Goal: Use online tool/utility: Utilize a website feature to perform a specific function

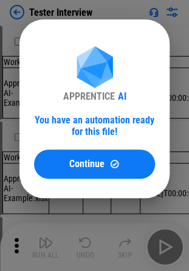
click at [129, 179] on button "Continue" at bounding box center [94, 164] width 121 height 29
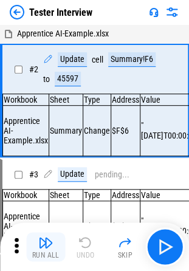
click at [41, 252] on div "Run All" at bounding box center [45, 255] width 27 height 7
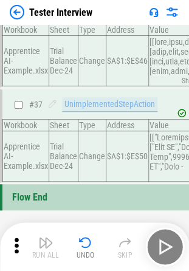
scroll to position [4141, 0]
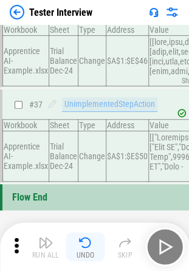
click at [86, 245] on img "button" at bounding box center [85, 242] width 15 height 15
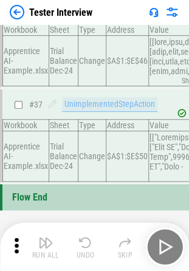
click at [86, 245] on img "button" at bounding box center [85, 242] width 15 height 15
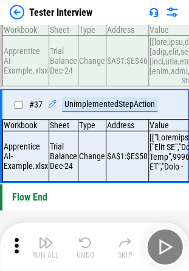
click at [86, 245] on div "Run All Undo Skip" at bounding box center [95, 247] width 177 height 39
click at [86, 246] on div "Run All Undo Skip" at bounding box center [95, 247] width 177 height 39
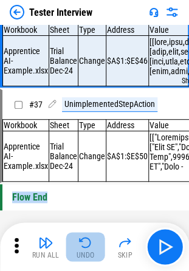
click at [85, 249] on button "Undo" at bounding box center [85, 246] width 39 height 29
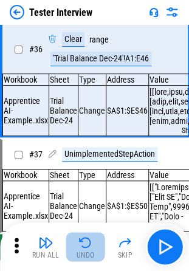
click at [85, 249] on button "Undo" at bounding box center [85, 246] width 39 height 29
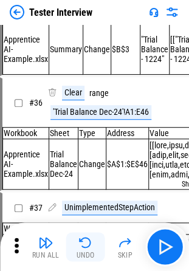
click at [85, 249] on button "Undo" at bounding box center [85, 246] width 39 height 29
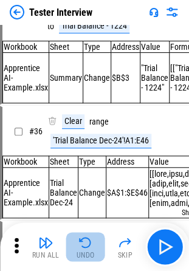
click at [85, 249] on button "Undo" at bounding box center [85, 246] width 39 height 29
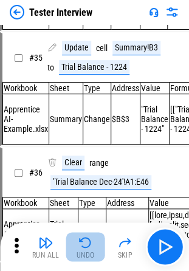
click at [85, 249] on button "Undo" at bounding box center [85, 246] width 39 height 29
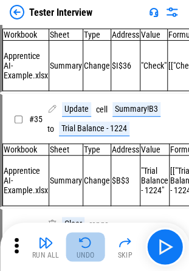
click at [85, 249] on button "Undo" at bounding box center [85, 246] width 39 height 29
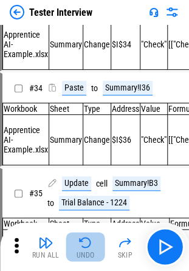
click at [85, 249] on button "Undo" at bounding box center [85, 246] width 39 height 29
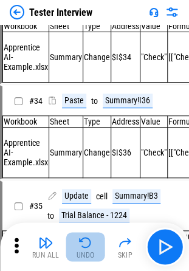
click at [85, 249] on div "Run All Undo Skip" at bounding box center [95, 247] width 177 height 39
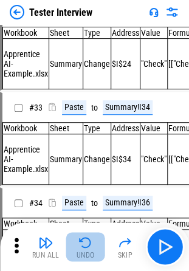
click at [85, 249] on button "Undo" at bounding box center [85, 246] width 39 height 29
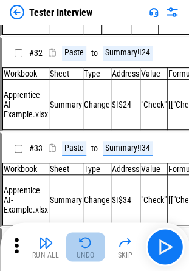
click at [85, 249] on button "Undo" at bounding box center [85, 246] width 39 height 29
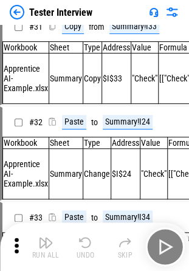
click at [85, 249] on button "Undo" at bounding box center [85, 246] width 39 height 29
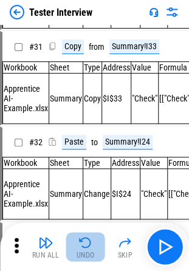
click at [85, 249] on button "Undo" at bounding box center [85, 246] width 39 height 29
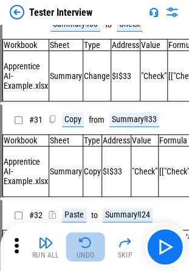
click at [85, 249] on button "Undo" at bounding box center [85, 246] width 39 height 29
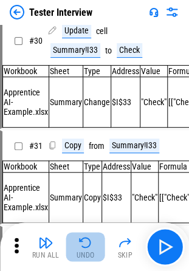
click at [85, 249] on button "Undo" at bounding box center [85, 246] width 39 height 29
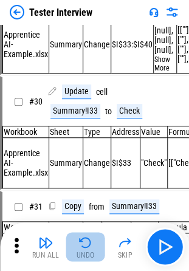
click at [85, 249] on button "Undo" at bounding box center [85, 246] width 39 height 29
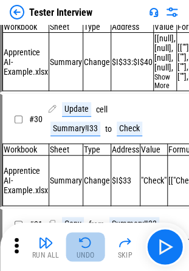
click at [85, 249] on button "Undo" at bounding box center [85, 246] width 39 height 29
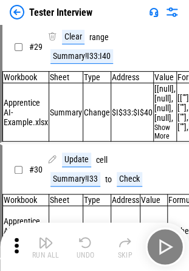
click at [85, 249] on button "Undo" at bounding box center [85, 246] width 39 height 29
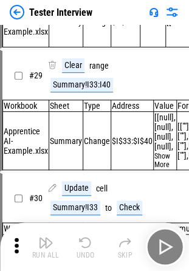
click at [85, 249] on div "Run All Undo Skip" at bounding box center [95, 247] width 177 height 39
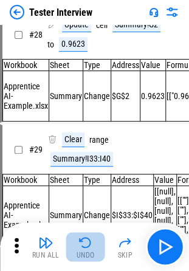
click at [85, 249] on button "Undo" at bounding box center [85, 246] width 39 height 29
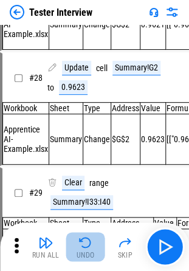
click at [85, 249] on button "Undo" at bounding box center [85, 246] width 39 height 29
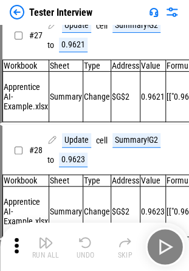
click at [85, 249] on button "Undo" at bounding box center [85, 246] width 39 height 29
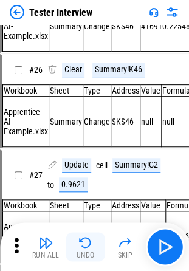
click at [85, 249] on button "Undo" at bounding box center [85, 246] width 39 height 29
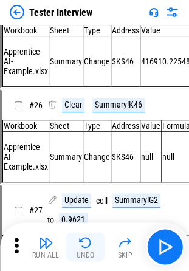
click at [85, 249] on button "Undo" at bounding box center [85, 246] width 39 height 29
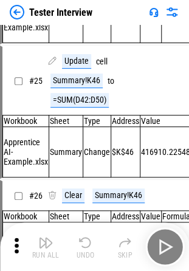
click at [85, 249] on div "Run All Undo Skip" at bounding box center [95, 247] width 177 height 39
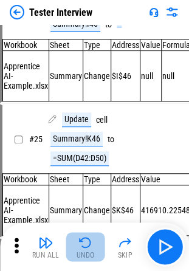
click at [85, 249] on button "Undo" at bounding box center [85, 246] width 39 height 29
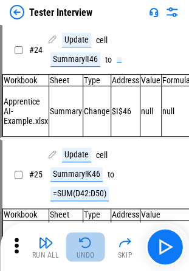
click at [85, 249] on button "Undo" at bounding box center [85, 246] width 39 height 29
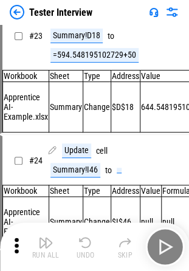
click at [85, 249] on button "Undo" at bounding box center [85, 246] width 39 height 29
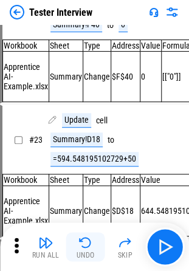
click at [85, 249] on button "Undo" at bounding box center [85, 246] width 39 height 29
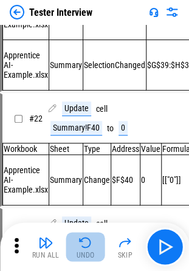
click at [85, 249] on button "Undo" at bounding box center [85, 246] width 39 height 29
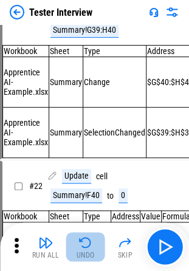
click at [85, 249] on button "Undo" at bounding box center [85, 246] width 39 height 29
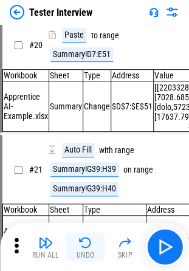
click at [85, 249] on button "Undo" at bounding box center [85, 246] width 39 height 29
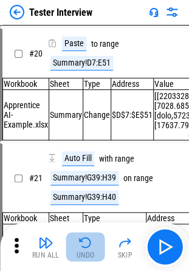
click at [85, 249] on button "Undo" at bounding box center [85, 246] width 39 height 29
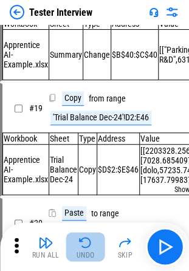
click at [85, 249] on button "Undo" at bounding box center [85, 246] width 39 height 29
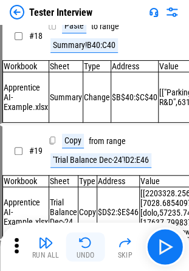
click at [85, 249] on button "Undo" at bounding box center [85, 246] width 39 height 29
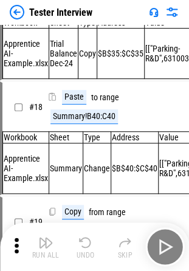
click at [85, 249] on div "Run All Undo Skip" at bounding box center [95, 247] width 177 height 39
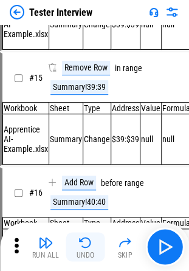
click at [85, 249] on button "Undo" at bounding box center [85, 246] width 39 height 29
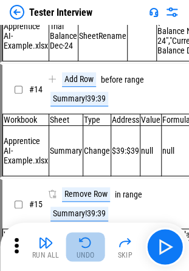
click at [85, 249] on button "Undo" at bounding box center [85, 246] width 39 height 29
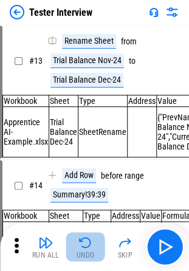
click at [85, 249] on button "Undo" at bounding box center [85, 246] width 39 height 29
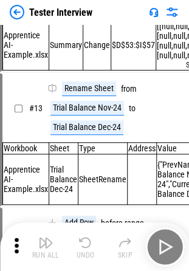
click at [85, 249] on div "Run All Undo Skip" at bounding box center [95, 247] width 177 height 39
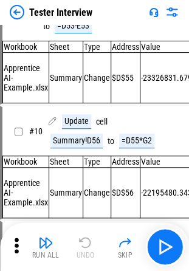
click at [85, 249] on div "Run All Undo Skip" at bounding box center [95, 247] width 177 height 39
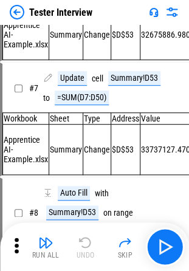
click at [85, 249] on div "Run All Undo Skip" at bounding box center [95, 247] width 177 height 39
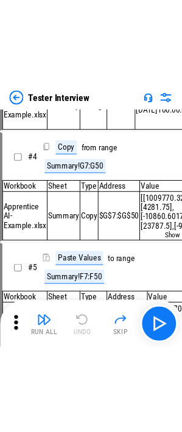
scroll to position [0, 0]
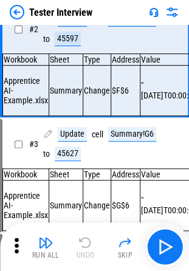
click at [85, 249] on div "Run All Undo Skip" at bounding box center [95, 247] width 177 height 39
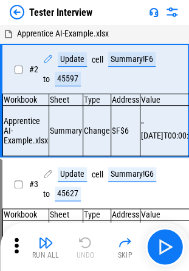
click at [85, 249] on div "Run All Undo Skip" at bounding box center [95, 247] width 177 height 39
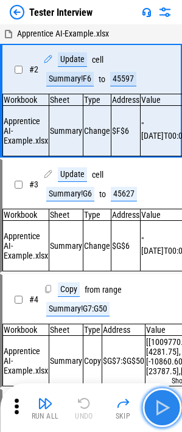
click at [166, 280] on img "button" at bounding box center [161, 407] width 19 height 19
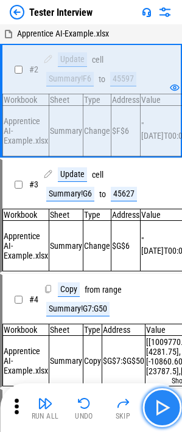
click at [159, 280] on button "button" at bounding box center [161, 407] width 39 height 39
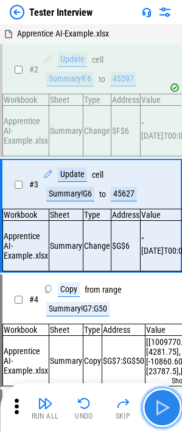
click at [159, 280] on button "button" at bounding box center [161, 407] width 39 height 39
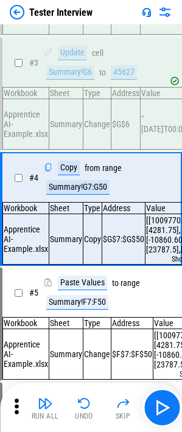
scroll to position [124, 0]
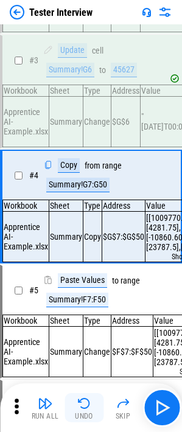
click at [85, 280] on img "button" at bounding box center [84, 403] width 15 height 15
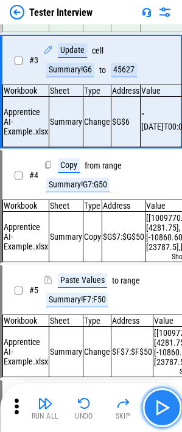
click at [169, 280] on img "button" at bounding box center [161, 407] width 19 height 19
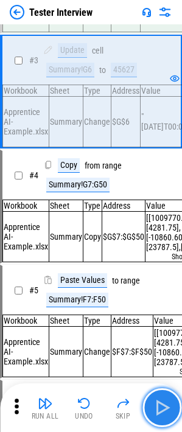
click at [169, 280] on img "button" at bounding box center [161, 407] width 19 height 19
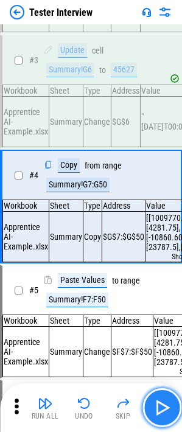
click at [165, 280] on img "button" at bounding box center [161, 407] width 19 height 19
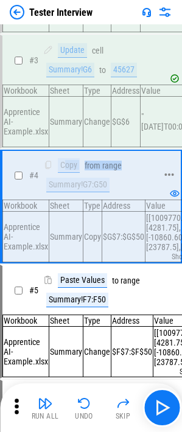
drag, startPoint x: 66, startPoint y: 172, endPoint x: 125, endPoint y: 178, distance: 59.3
click at [125, 178] on div "Copy from range Summary!G7:G50" at bounding box center [99, 175] width 113 height 34
click at [120, 170] on div "range" at bounding box center [111, 165] width 19 height 9
click at [65, 173] on div "Copy" at bounding box center [69, 165] width 22 height 15
click at [88, 170] on div "from" at bounding box center [93, 165] width 16 height 9
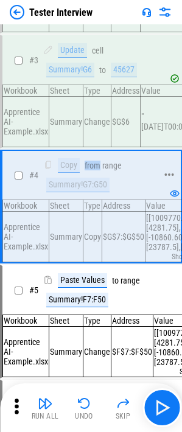
click at [88, 170] on div "from" at bounding box center [93, 165] width 16 height 9
click at [60, 192] on div "Summary!G7:G50" at bounding box center [77, 185] width 63 height 15
click at [75, 192] on div "Summary!G7:G50" at bounding box center [77, 185] width 63 height 15
click at [103, 192] on div "Summary!G7:G50" at bounding box center [77, 185] width 63 height 15
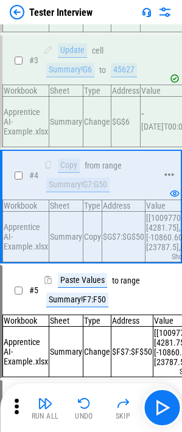
click at [95, 192] on div "Summary!G7:G50" at bounding box center [77, 185] width 63 height 15
click at [94, 192] on div "Summary!G7:G50" at bounding box center [77, 185] width 63 height 15
click at [83, 192] on div "Summary!G7:G50" at bounding box center [77, 185] width 63 height 15
click at [75, 192] on div "Summary!G7:G50" at bounding box center [77, 185] width 63 height 15
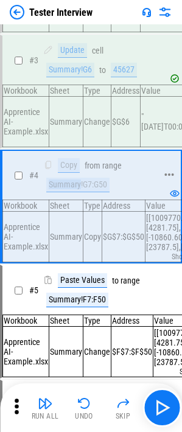
click at [75, 192] on div "Summary!G7:G50" at bounding box center [77, 185] width 63 height 15
click at [76, 280] on div "Summary!F7:F50" at bounding box center [77, 300] width 62 height 15
click at [73, 192] on div "Summary!G7:G50" at bounding box center [77, 185] width 63 height 15
click at [85, 280] on div "Summary!F7:F50" at bounding box center [77, 300] width 62 height 15
click at [85, 192] on div "Summary!G7:G50" at bounding box center [77, 185] width 63 height 15
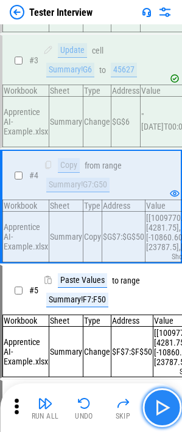
click at [159, 280] on img "button" at bounding box center [161, 407] width 19 height 19
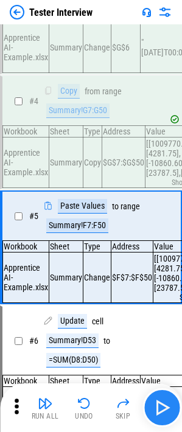
scroll to position [243, 0]
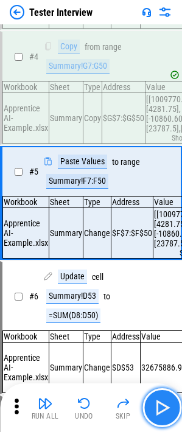
click at [162, 280] on img "button" at bounding box center [161, 407] width 19 height 19
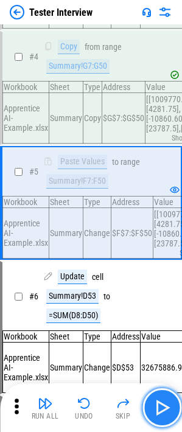
click at [154, 280] on img "button" at bounding box center [161, 407] width 19 height 19
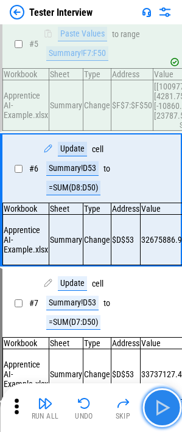
click at [154, 280] on img "button" at bounding box center [161, 407] width 19 height 19
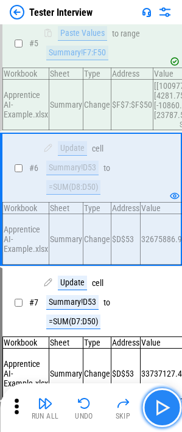
click at [154, 280] on img "button" at bounding box center [161, 407] width 19 height 19
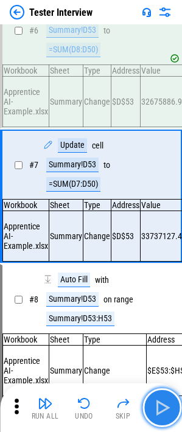
click at [154, 280] on img "button" at bounding box center [161, 407] width 19 height 19
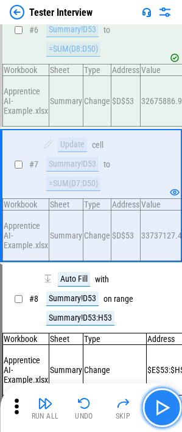
click at [154, 280] on img "button" at bounding box center [161, 407] width 19 height 19
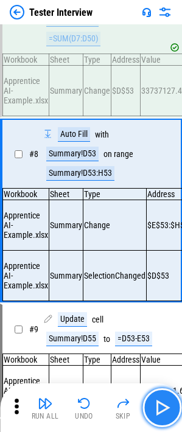
click at [154, 280] on img "button" at bounding box center [161, 407] width 19 height 19
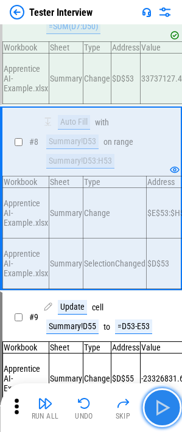
click at [154, 280] on img "button" at bounding box center [161, 407] width 19 height 19
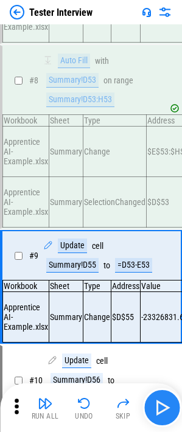
scroll to position [829, 0]
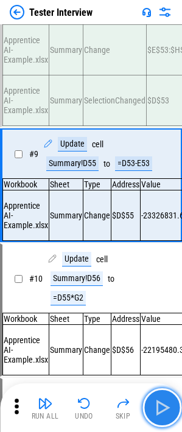
click at [153, 280] on img "button" at bounding box center [161, 407] width 19 height 19
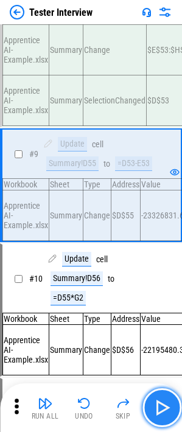
click at [163, 280] on img "button" at bounding box center [161, 407] width 19 height 19
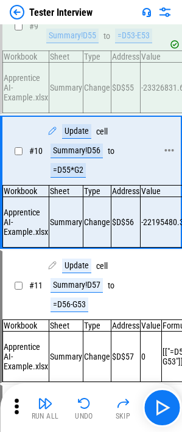
scroll to position [957, 0]
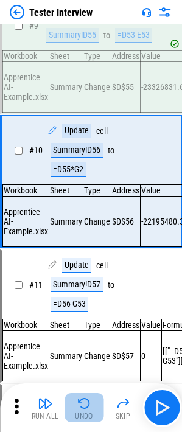
click at [87, 280] on img "button" at bounding box center [84, 403] width 15 height 15
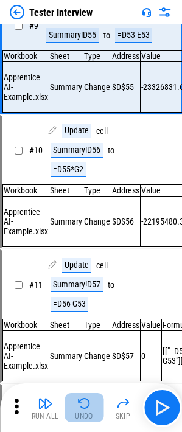
click at [87, 280] on img "button" at bounding box center [84, 403] width 15 height 15
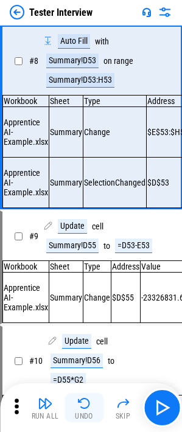
scroll to position [674, 0]
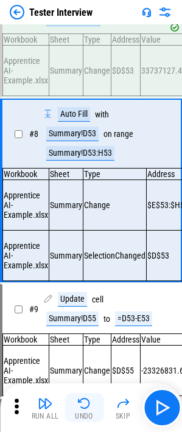
click at [87, 280] on img "button" at bounding box center [84, 403] width 15 height 15
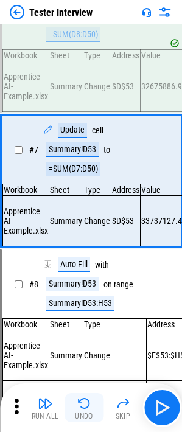
scroll to position [509, 0]
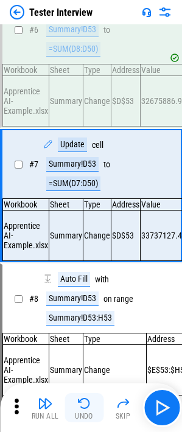
click at [87, 280] on img "button" at bounding box center [84, 403] width 15 height 15
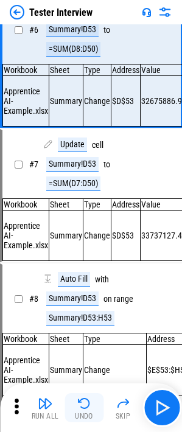
click at [87, 280] on img "button" at bounding box center [84, 403] width 15 height 15
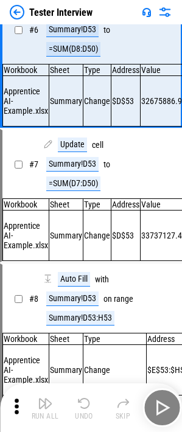
click at [87, 280] on div "Run All Undo Skip" at bounding box center [92, 407] width 170 height 39
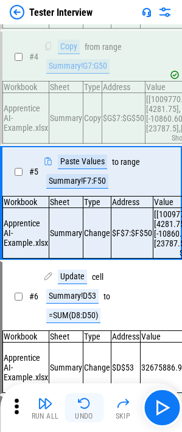
click at [87, 280] on img "button" at bounding box center [84, 403] width 15 height 15
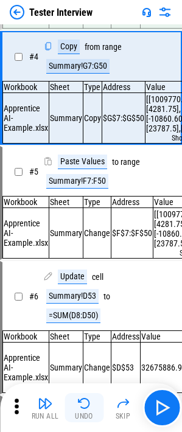
click at [87, 280] on img "button" at bounding box center [84, 403] width 15 height 15
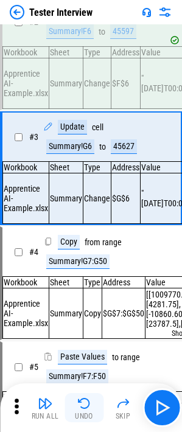
scroll to position [5, 0]
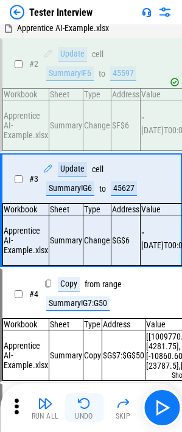
click at [87, 280] on img "button" at bounding box center [84, 403] width 15 height 15
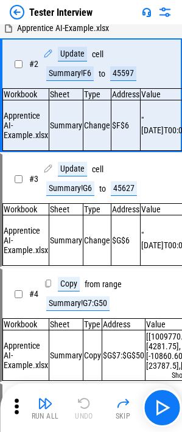
click at [87, 280] on div "Run All Undo Skip" at bounding box center [92, 407] width 170 height 39
click at [173, 280] on button "button" at bounding box center [161, 407] width 39 height 39
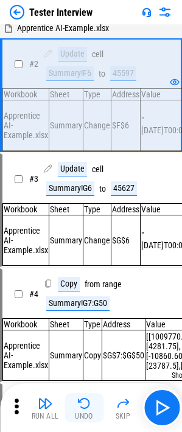
click at [72, 280] on button "Undo" at bounding box center [83, 407] width 39 height 29
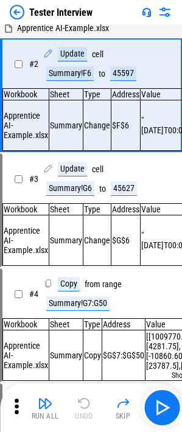
click at [72, 280] on div "Run All Undo Skip" at bounding box center [92, 407] width 170 height 39
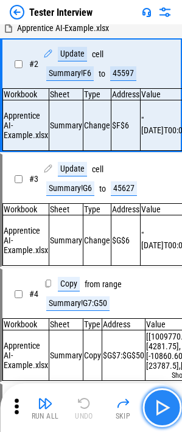
click at [167, 280] on img "button" at bounding box center [161, 407] width 19 height 19
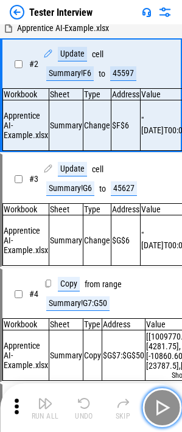
click at [167, 280] on img "button" at bounding box center [161, 407] width 19 height 19
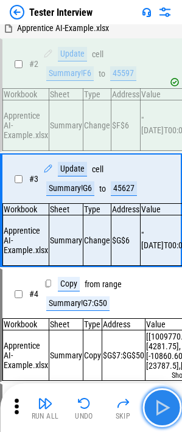
click at [167, 280] on img "button" at bounding box center [161, 407] width 19 height 19
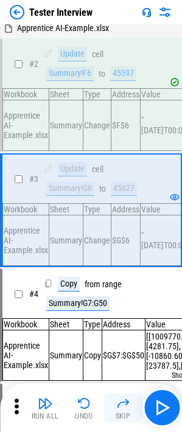
click at [125, 280] on div "Skip" at bounding box center [123, 415] width 15 height 7
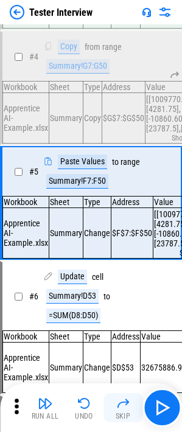
click at [125, 280] on div "Skip" at bounding box center [123, 415] width 15 height 7
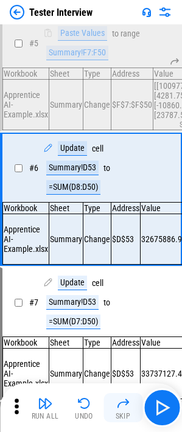
click at [125, 280] on div "Skip" at bounding box center [123, 415] width 15 height 7
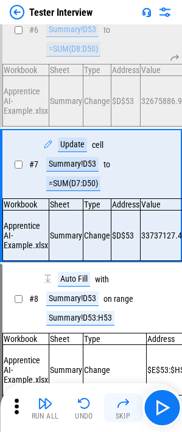
click at [125, 280] on div "Skip" at bounding box center [123, 415] width 15 height 7
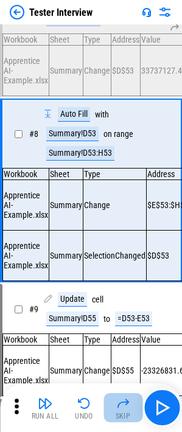
click at [125, 280] on div "Skip" at bounding box center [123, 415] width 15 height 7
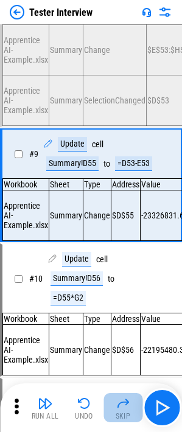
click at [125, 280] on div "Skip" at bounding box center [123, 415] width 15 height 7
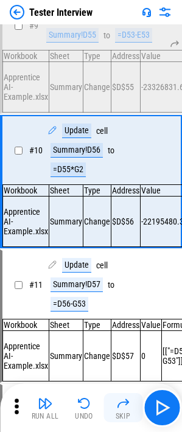
click at [125, 280] on div "Skip" at bounding box center [123, 415] width 15 height 7
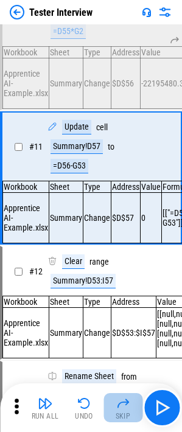
click at [125, 280] on button "Skip" at bounding box center [122, 407] width 39 height 29
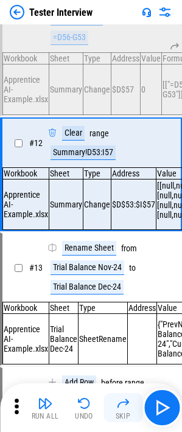
click at [125, 280] on button "Skip" at bounding box center [122, 407] width 39 height 29
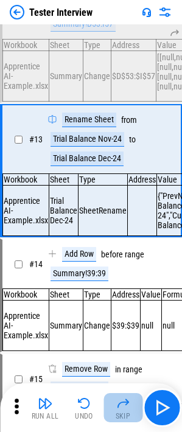
click at [125, 280] on button "Skip" at bounding box center [122, 407] width 39 height 29
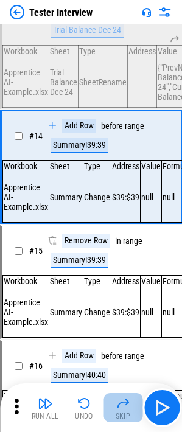
click at [125, 280] on button "Skip" at bounding box center [122, 407] width 39 height 29
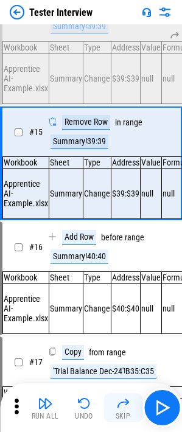
click at [125, 280] on button "Skip" at bounding box center [122, 407] width 39 height 29
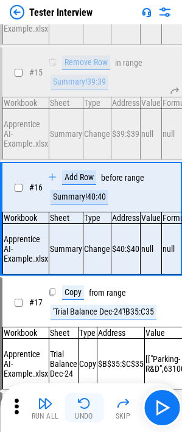
scroll to position [1718, 0]
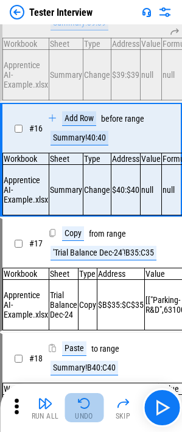
click at [88, 280] on div "Undo" at bounding box center [84, 415] width 18 height 7
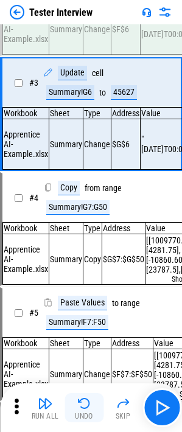
scroll to position [5, 0]
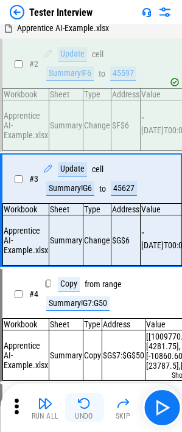
click at [92, 280] on div "Undo" at bounding box center [84, 415] width 18 height 7
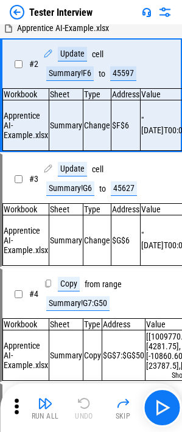
click at [92, 280] on div "Run All Undo Skip" at bounding box center [92, 407] width 170 height 39
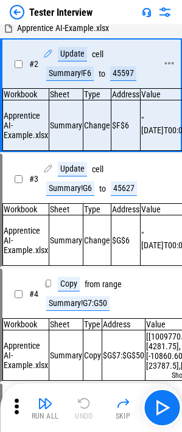
click at [36, 63] on span "# 2" at bounding box center [33, 64] width 9 height 10
click at [33, 63] on span "# 2" at bounding box center [33, 64] width 9 height 10
click at [70, 69] on div "Update cell Summary!F6 to 45597" at bounding box center [99, 64] width 113 height 34
click at [71, 71] on div "Summary!F6" at bounding box center [69, 73] width 47 height 15
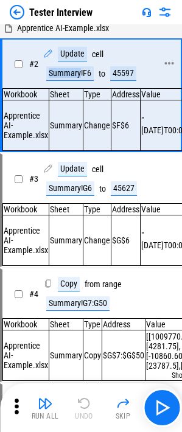
click at [71, 71] on div "Summary!F6" at bounding box center [69, 73] width 47 height 15
click at [119, 77] on div "45597" at bounding box center [123, 73] width 26 height 15
click at [119, 76] on div "45597" at bounding box center [123, 73] width 26 height 15
click at [120, 76] on div "45597" at bounding box center [123, 73] width 26 height 15
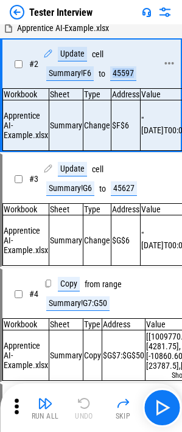
drag, startPoint x: 113, startPoint y: 73, endPoint x: 104, endPoint y: 71, distance: 9.3
click at [113, 72] on div "45597" at bounding box center [123, 73] width 26 height 15
click at [173, 280] on button "button" at bounding box center [161, 407] width 39 height 39
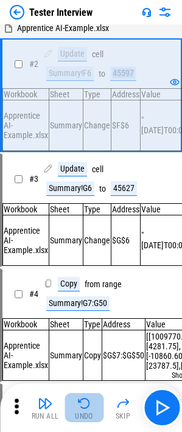
click at [86, 280] on img "button" at bounding box center [84, 403] width 15 height 15
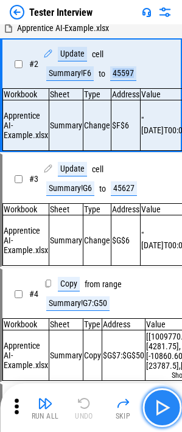
click at [158, 280] on img "button" at bounding box center [161, 407] width 19 height 19
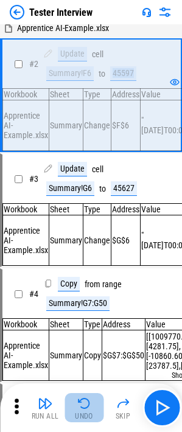
click at [79, 280] on img "button" at bounding box center [84, 403] width 15 height 15
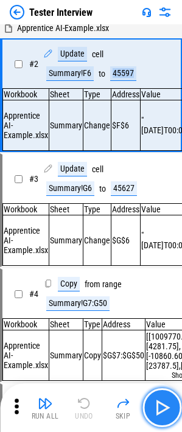
click at [165, 280] on img "button" at bounding box center [161, 407] width 19 height 19
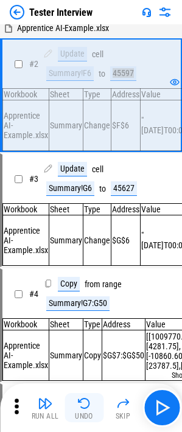
click at [86, 280] on img "button" at bounding box center [84, 403] width 15 height 15
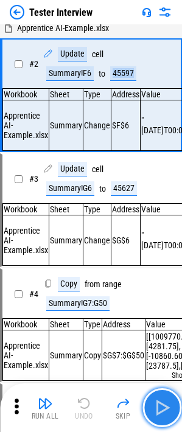
click at [163, 280] on img "button" at bounding box center [161, 407] width 19 height 19
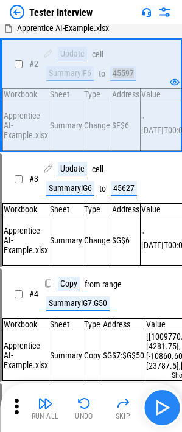
click at [162, 280] on button "button" at bounding box center [161, 407] width 39 height 39
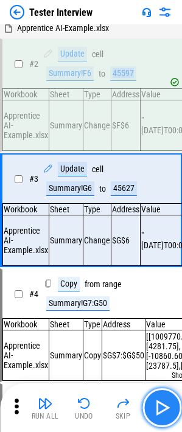
click at [162, 280] on button "button" at bounding box center [161, 407] width 39 height 39
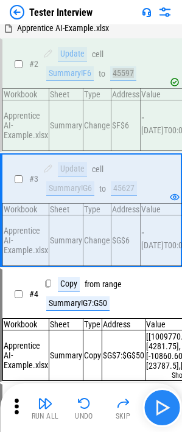
click at [170, 280] on img "button" at bounding box center [161, 407] width 19 height 19
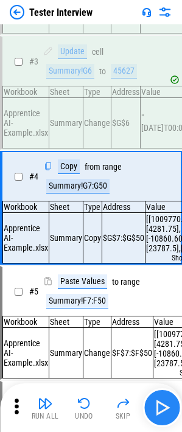
scroll to position [124, 0]
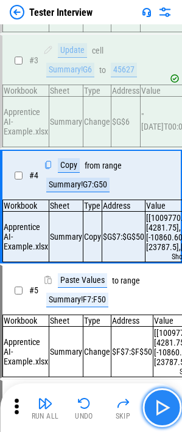
click at [170, 280] on img "button" at bounding box center [161, 407] width 19 height 19
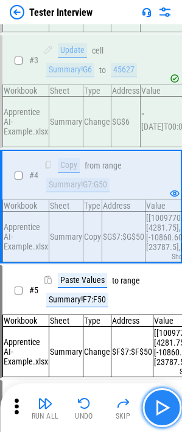
click at [170, 280] on img "button" at bounding box center [161, 407] width 19 height 19
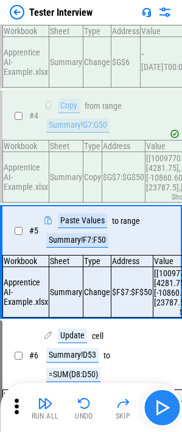
scroll to position [243, 0]
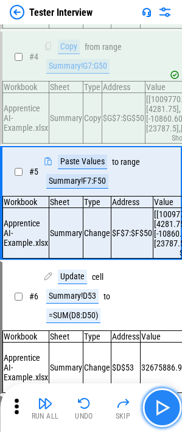
click at [170, 280] on img "button" at bounding box center [161, 407] width 19 height 19
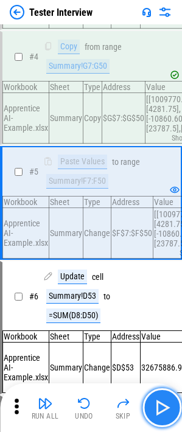
click at [170, 280] on img "button" at bounding box center [161, 407] width 19 height 19
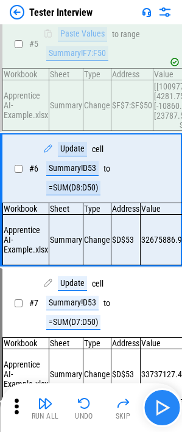
scroll to position [371, 0]
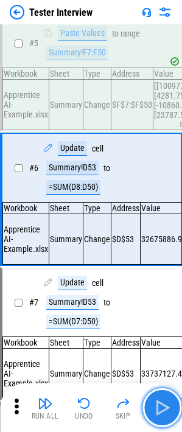
click at [169, 280] on img "button" at bounding box center [161, 407] width 19 height 19
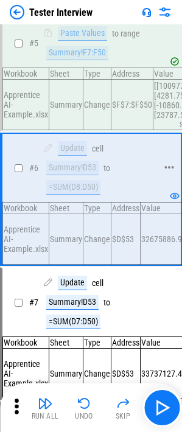
click at [86, 195] on div "=SUM(D8:D50)" at bounding box center [73, 187] width 54 height 15
click at [81, 195] on div "=SUM(D8:D50)" at bounding box center [73, 187] width 54 height 15
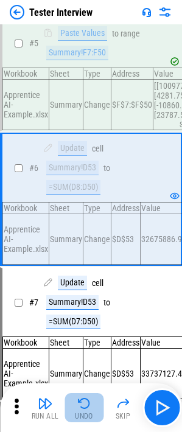
click at [77, 280] on img "button" at bounding box center [84, 403] width 15 height 15
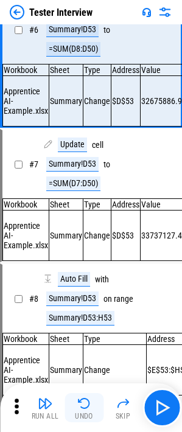
click at [78, 280] on img "button" at bounding box center [84, 403] width 15 height 15
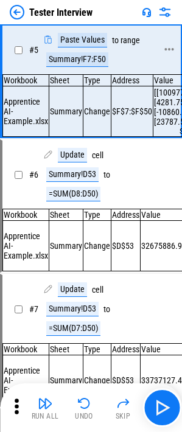
scroll to position [243, 0]
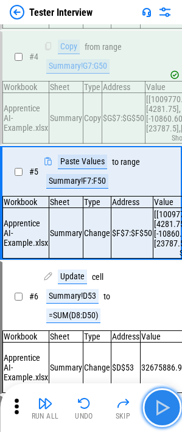
click at [166, 280] on img "button" at bounding box center [161, 407] width 19 height 19
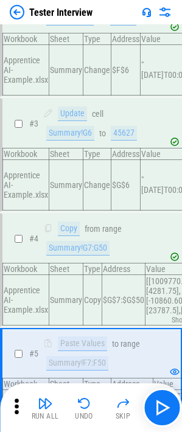
scroll to position [182, 0]
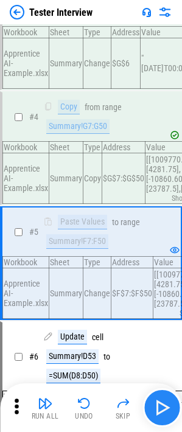
click at [167, 280] on img "button" at bounding box center [161, 407] width 19 height 19
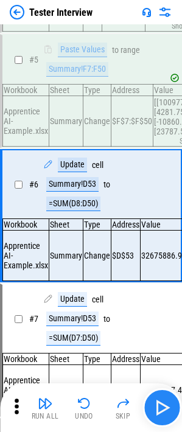
scroll to position [371, 0]
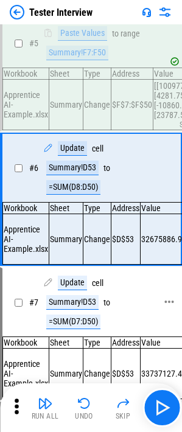
click at [91, 280] on div "=SUM(D7:D50)" at bounding box center [73, 321] width 54 height 15
click at [59, 195] on div "=SUM(D8:D50)" at bounding box center [73, 187] width 54 height 15
click at [64, 195] on div "=SUM(D8:D50)" at bounding box center [73, 187] width 54 height 15
click at [74, 195] on div "=SUM(D8:D50)" at bounding box center [73, 187] width 54 height 15
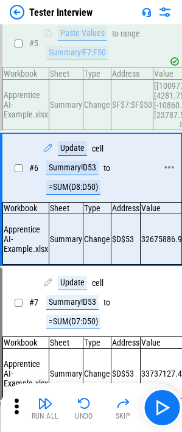
click at [114, 195] on div "Update cell Summary!D53 to =SUM(D8:D50)" at bounding box center [99, 168] width 113 height 54
click at [76, 175] on div "Summary!D53" at bounding box center [72, 168] width 52 height 15
click at [75, 195] on div "=SUM(D8:D50)" at bounding box center [73, 187] width 54 height 15
click at [71, 195] on div "=SUM(D8:D50)" at bounding box center [73, 187] width 54 height 15
click at [75, 195] on div "=SUM(D8:D50)" at bounding box center [73, 187] width 54 height 15
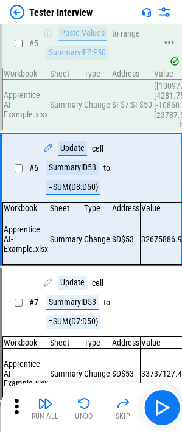
click at [71, 60] on div "Summary!F7:F50" at bounding box center [77, 53] width 62 height 15
click at [85, 195] on div "=SUM(D8:D50)" at bounding box center [73, 187] width 54 height 15
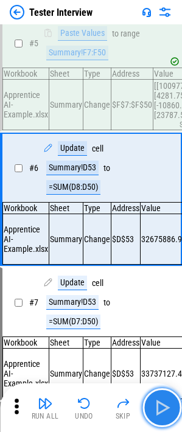
click at [170, 280] on img "button" at bounding box center [161, 407] width 19 height 19
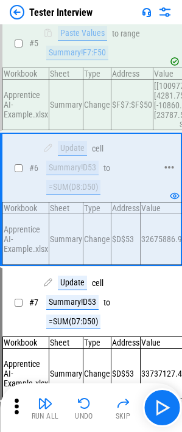
click at [71, 195] on div "=SUM(D8:D50)" at bounding box center [73, 187] width 54 height 15
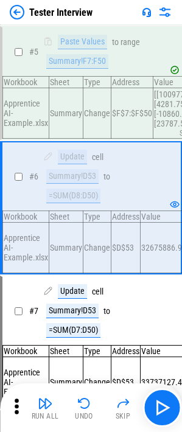
scroll to position [310, 0]
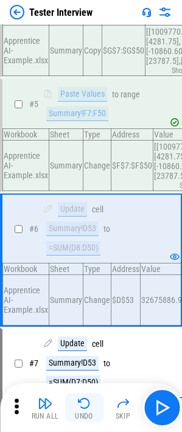
click at [88, 280] on button "Undo" at bounding box center [83, 407] width 39 height 29
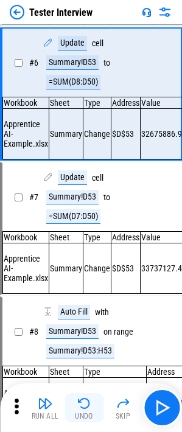
scroll to position [509, 0]
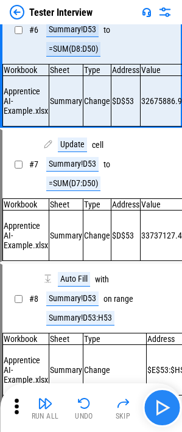
click at [146, 280] on button "button" at bounding box center [161, 407] width 39 height 39
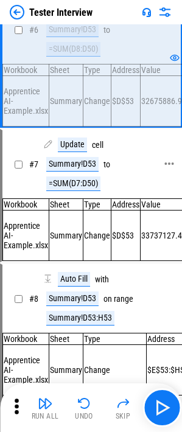
click at [69, 172] on div "Summary!D53" at bounding box center [72, 164] width 52 height 15
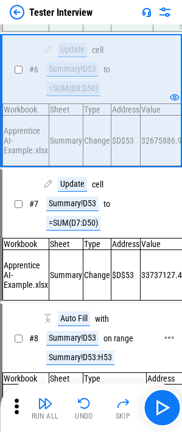
scroll to position [448, 0]
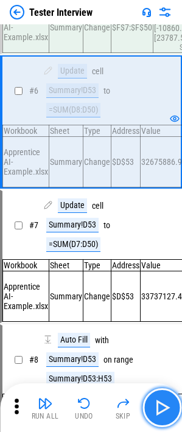
click at [164, 280] on img "button" at bounding box center [161, 407] width 19 height 19
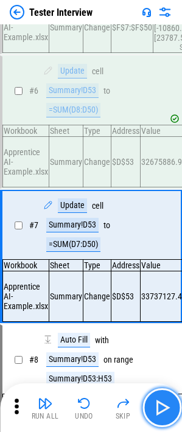
click at [164, 280] on img "button" at bounding box center [161, 407] width 19 height 19
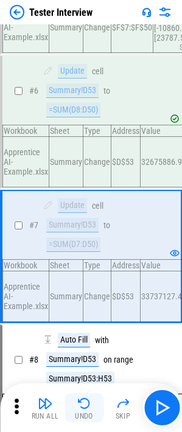
click at [90, 280] on img "button" at bounding box center [84, 403] width 15 height 15
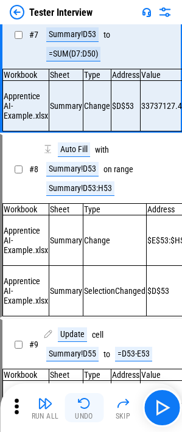
scroll to position [674, 0]
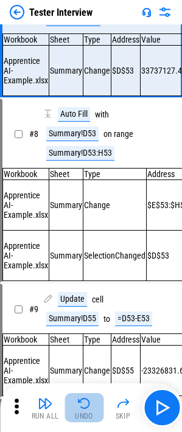
click at [90, 280] on img "button" at bounding box center [84, 403] width 15 height 15
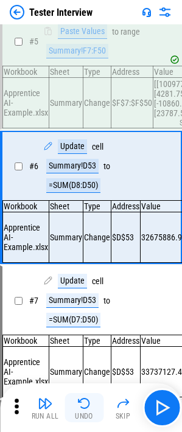
scroll to position [371, 0]
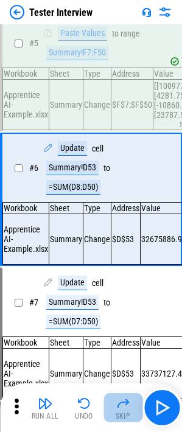
click at [114, 280] on button "Skip" at bounding box center [122, 407] width 39 height 29
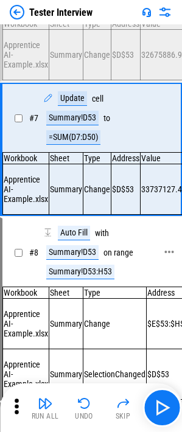
scroll to position [570, 0]
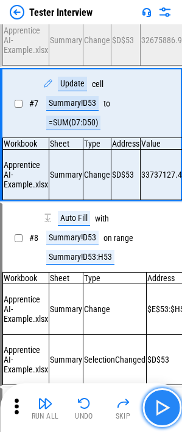
click at [162, 280] on img "button" at bounding box center [161, 407] width 19 height 19
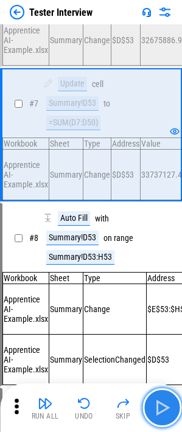
click at [162, 280] on img "button" at bounding box center [161, 407] width 19 height 19
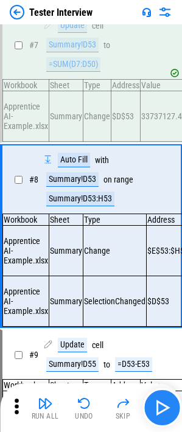
scroll to position [674, 0]
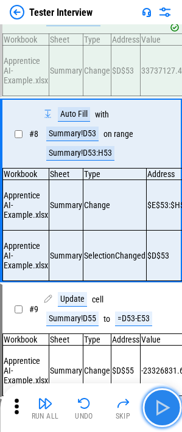
click at [162, 280] on img "button" at bounding box center [161, 407] width 19 height 19
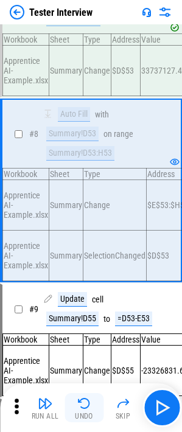
click at [77, 280] on img "button" at bounding box center [84, 403] width 15 height 15
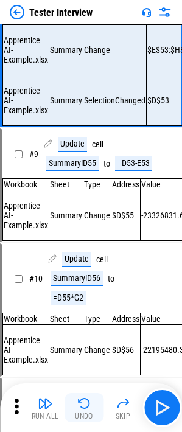
click at [77, 280] on img "button" at bounding box center [84, 403] width 15 height 15
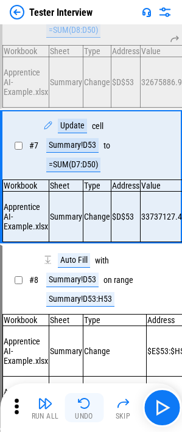
scroll to position [509, 0]
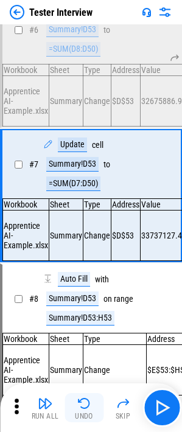
click at [77, 280] on img "button" at bounding box center [84, 403] width 15 height 15
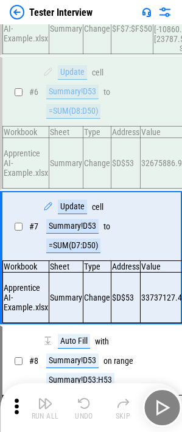
scroll to position [243, 0]
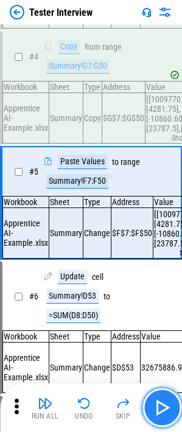
click at [153, 280] on img "button" at bounding box center [161, 407] width 19 height 19
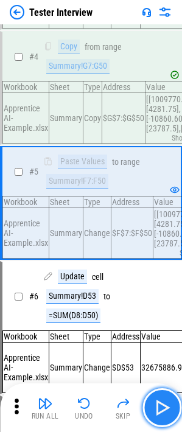
click at [153, 280] on img "button" at bounding box center [161, 407] width 19 height 19
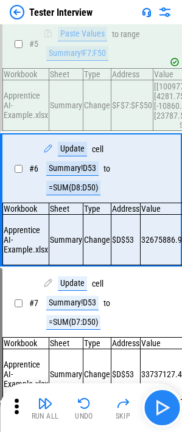
scroll to position [371, 0]
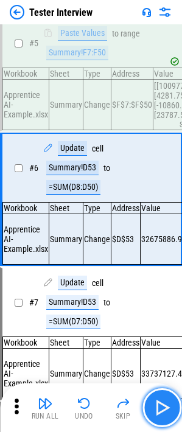
click at [153, 280] on img "button" at bounding box center [161, 407] width 19 height 19
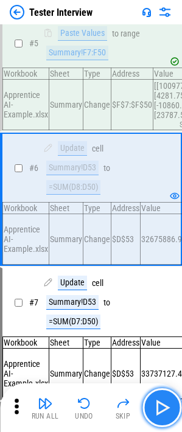
click at [153, 280] on img "button" at bounding box center [161, 407] width 19 height 19
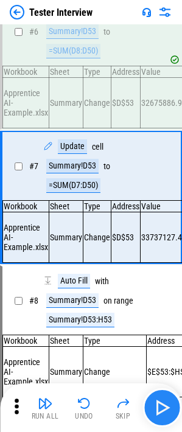
scroll to position [509, 0]
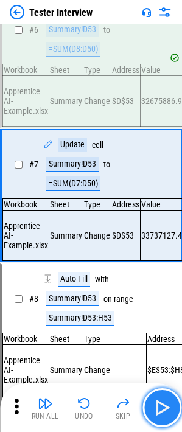
click at [153, 280] on img "button" at bounding box center [161, 407] width 19 height 19
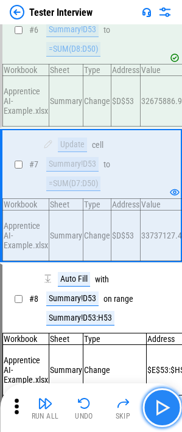
click at [158, 280] on img "button" at bounding box center [161, 407] width 19 height 19
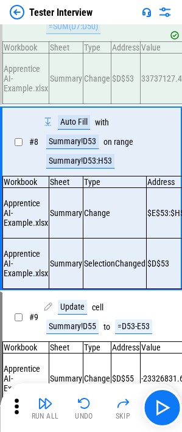
scroll to position [674, 0]
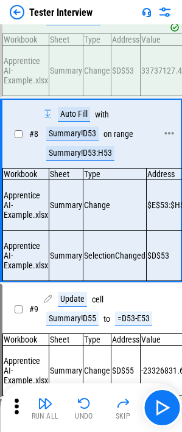
click at [57, 141] on div "Summary!D53" at bounding box center [72, 134] width 52 height 15
click at [60, 141] on div "Summary!D53" at bounding box center [72, 134] width 52 height 15
click at [72, 161] on div "Summary!D53:H53" at bounding box center [80, 153] width 68 height 15
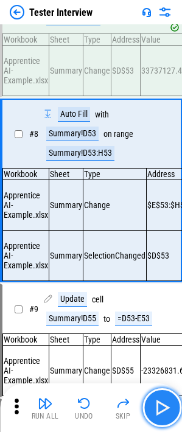
click at [161, 280] on img "button" at bounding box center [161, 407] width 19 height 19
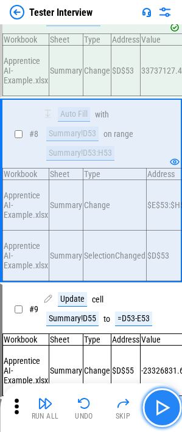
click at [170, 280] on img "button" at bounding box center [161, 407] width 19 height 19
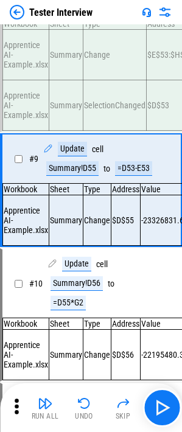
scroll to position [829, 0]
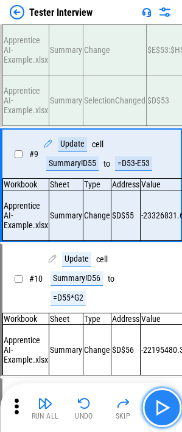
click at [170, 280] on img "button" at bounding box center [161, 407] width 19 height 19
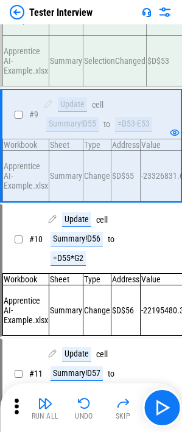
scroll to position [890, 0]
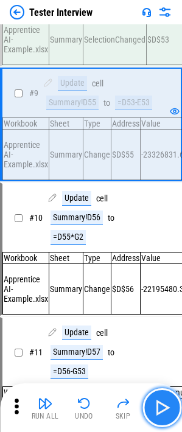
click at [167, 280] on img "button" at bounding box center [161, 407] width 19 height 19
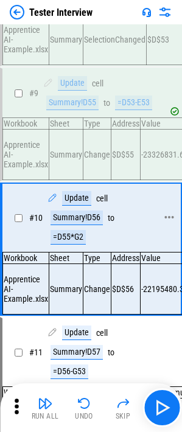
click at [83, 225] on div "Summary!D56" at bounding box center [76, 217] width 52 height 15
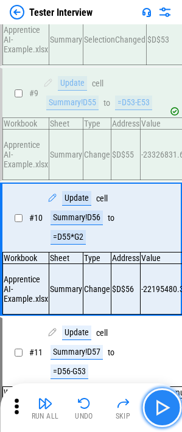
click at [168, 280] on img "button" at bounding box center [161, 407] width 19 height 19
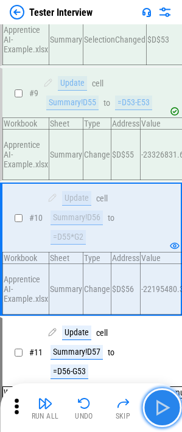
click at [177, 280] on button "button" at bounding box center [161, 407] width 39 height 39
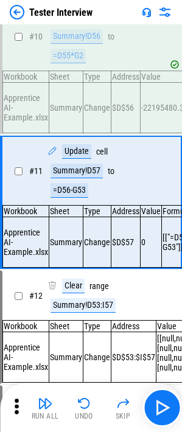
scroll to position [1096, 0]
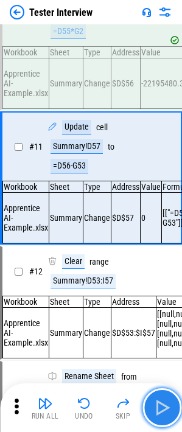
click at [158, 280] on img "button" at bounding box center [161, 407] width 19 height 19
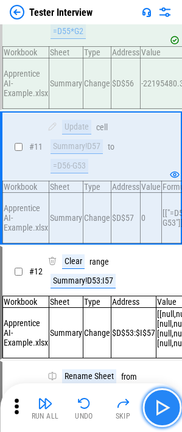
click at [162, 280] on img "button" at bounding box center [161, 407] width 19 height 19
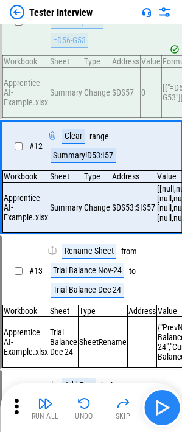
scroll to position [1224, 0]
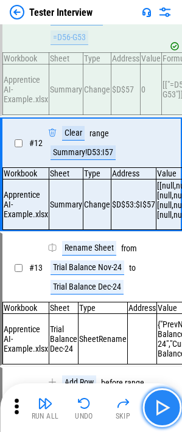
click at [163, 280] on img "button" at bounding box center [161, 407] width 19 height 19
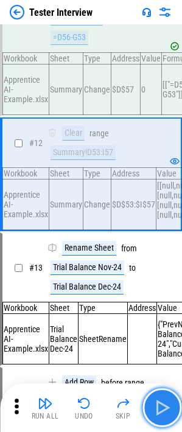
click at [164, 280] on img "button" at bounding box center [161, 407] width 19 height 19
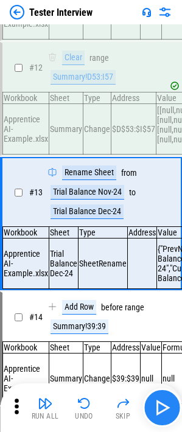
scroll to position [1352, 0]
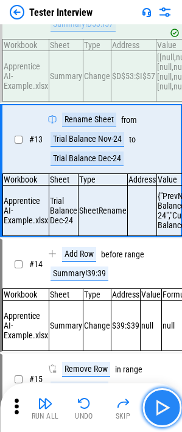
click at [165, 280] on img "button" at bounding box center [161, 407] width 19 height 19
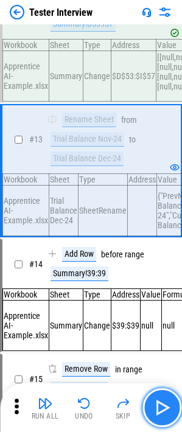
click at [162, 280] on img "button" at bounding box center [161, 407] width 19 height 19
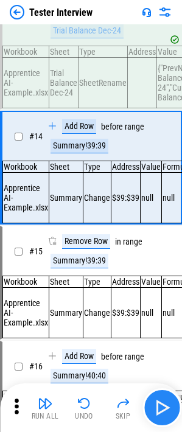
scroll to position [1481, 0]
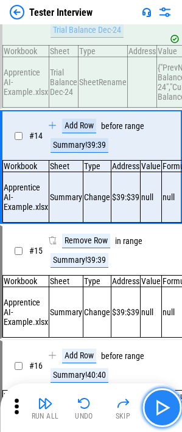
click at [163, 280] on button "button" at bounding box center [161, 407] width 39 height 39
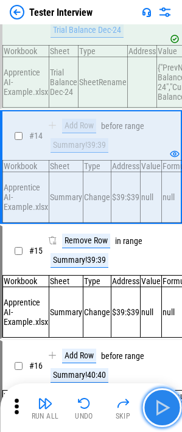
click at [163, 280] on img "button" at bounding box center [161, 407] width 19 height 19
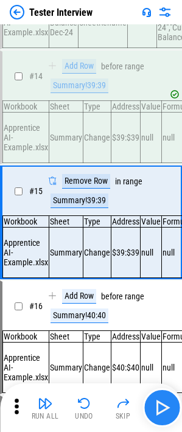
scroll to position [1599, 0]
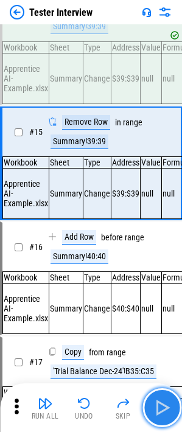
click at [163, 280] on img "button" at bounding box center [161, 407] width 19 height 19
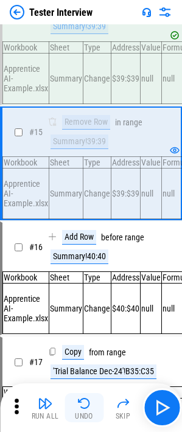
click at [82, 280] on img "button" at bounding box center [84, 403] width 15 height 15
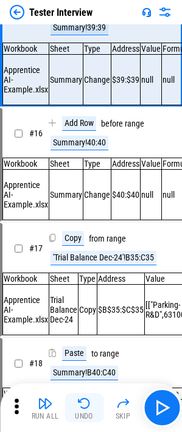
scroll to position [1718, 0]
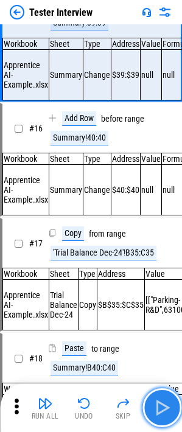
click at [154, 280] on img "button" at bounding box center [161, 407] width 19 height 19
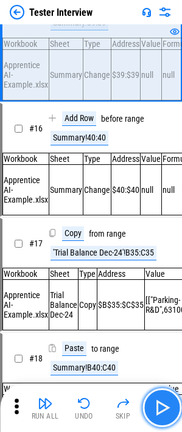
click at [156, 280] on img "button" at bounding box center [161, 407] width 19 height 19
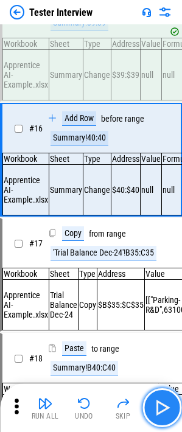
click at [156, 280] on img "button" at bounding box center [161, 407] width 19 height 19
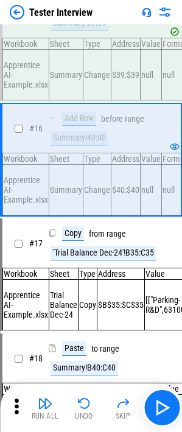
click at [181, 280] on div "Run All Undo Skip" at bounding box center [91, 407] width 182 height 49
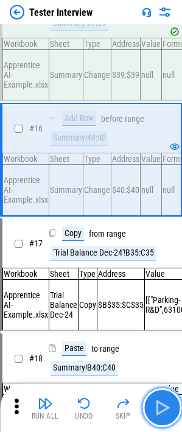
click at [167, 280] on img "button" at bounding box center [161, 407] width 19 height 19
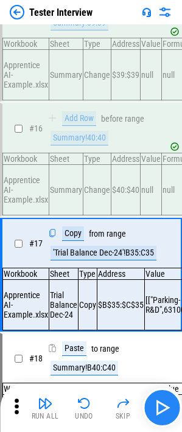
scroll to position [1836, 0]
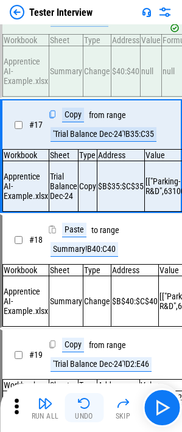
click at [82, 280] on img "button" at bounding box center [84, 403] width 15 height 15
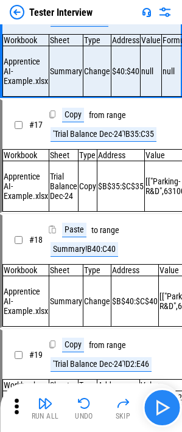
click at [175, 280] on button "button" at bounding box center [161, 407] width 39 height 39
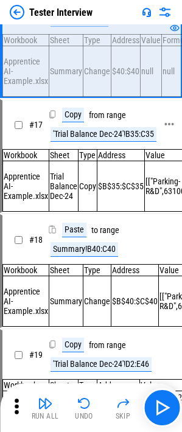
click at [90, 142] on div "'Trial Balance Dec-24'!B35:C35" at bounding box center [103, 134] width 106 height 15
click at [77, 280] on button "Undo" at bounding box center [83, 407] width 39 height 29
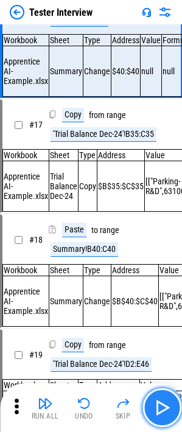
click at [159, 280] on img "button" at bounding box center [161, 407] width 19 height 19
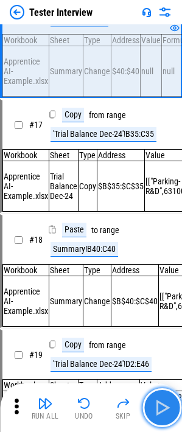
click at [170, 280] on img "button" at bounding box center [161, 407] width 19 height 19
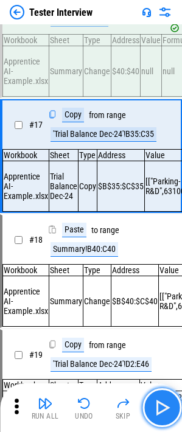
click at [173, 280] on button "button" at bounding box center [161, 407] width 39 height 39
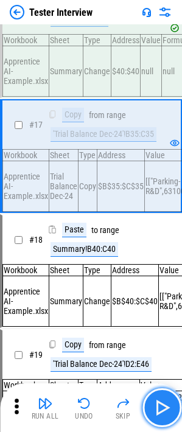
click at [173, 280] on button "button" at bounding box center [161, 407] width 39 height 39
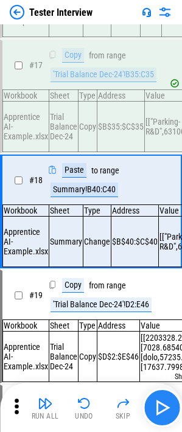
scroll to position [1955, 0]
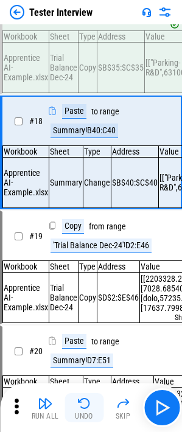
click at [93, 280] on button "Undo" at bounding box center [83, 407] width 39 height 29
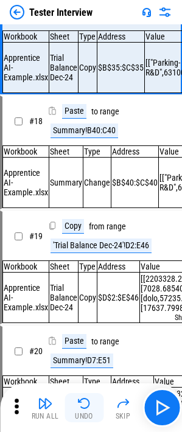
click at [93, 280] on button "Undo" at bounding box center [83, 407] width 39 height 29
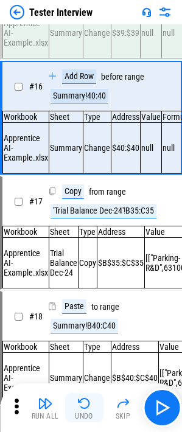
scroll to position [1718, 0]
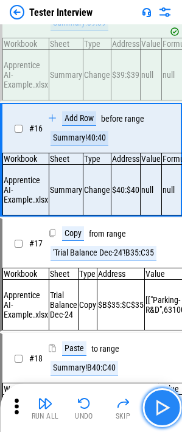
click at [154, 280] on img "button" at bounding box center [161, 407] width 19 height 19
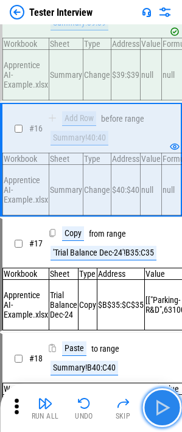
click at [153, 280] on img "button" at bounding box center [161, 407] width 19 height 19
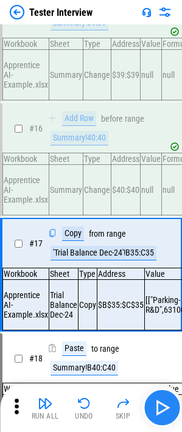
scroll to position [1836, 0]
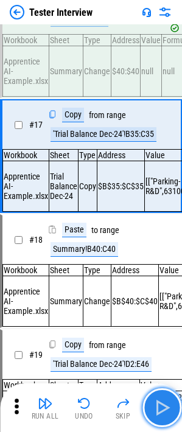
click at [153, 280] on img "button" at bounding box center [161, 407] width 19 height 19
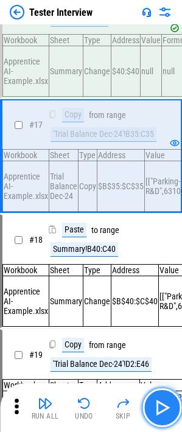
click at [155, 280] on img "button" at bounding box center [161, 407] width 19 height 19
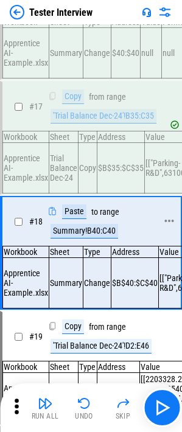
scroll to position [1833, 0]
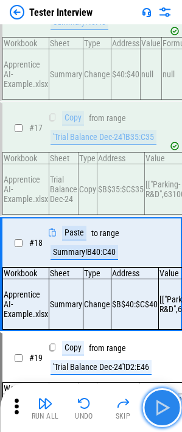
click at [162, 280] on img "button" at bounding box center [161, 407] width 19 height 19
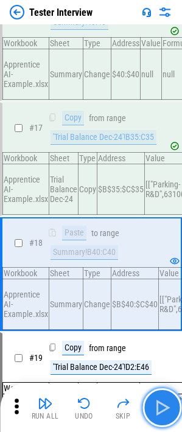
click at [163, 280] on img "button" at bounding box center [161, 407] width 19 height 19
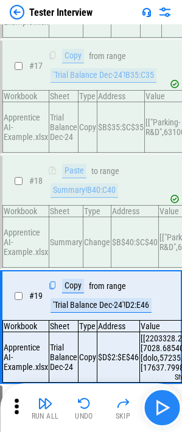
scroll to position [2074, 0]
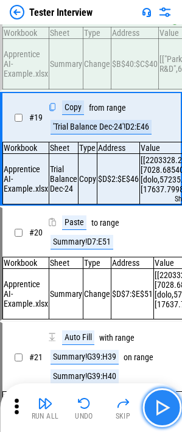
click at [156, 280] on img "button" at bounding box center [161, 407] width 19 height 19
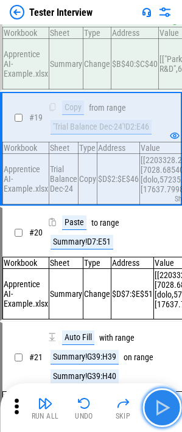
click at [156, 280] on img "button" at bounding box center [161, 407] width 19 height 19
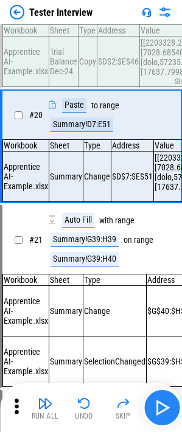
scroll to position [2192, 0]
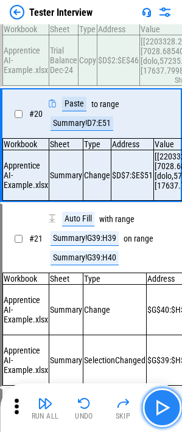
click at [154, 280] on img "button" at bounding box center [161, 407] width 19 height 19
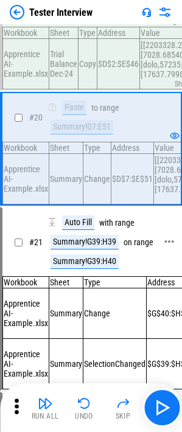
scroll to position [2253, 0]
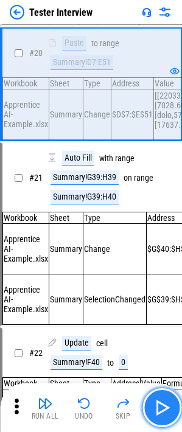
click at [158, 280] on img "button" at bounding box center [161, 407] width 19 height 19
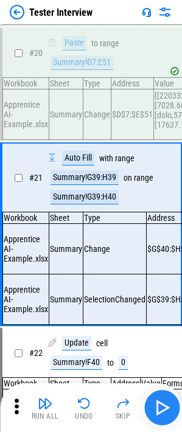
scroll to position [2347, 0]
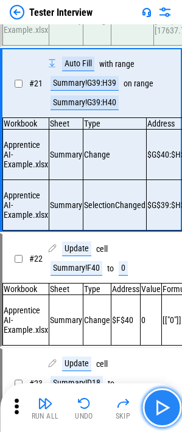
click at [159, 280] on img "button" at bounding box center [161, 407] width 19 height 19
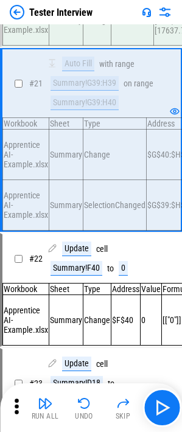
drag, startPoint x: 131, startPoint y: 252, endPoint x: 145, endPoint y: 352, distance: 100.8
click at [131, 180] on td "Change" at bounding box center [114, 155] width 63 height 50
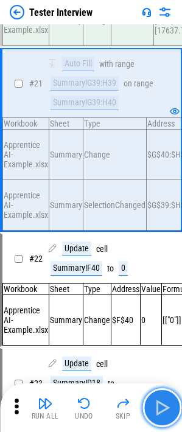
click at [156, 280] on img "button" at bounding box center [161, 407] width 19 height 19
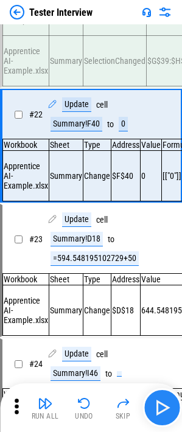
scroll to position [2503, 0]
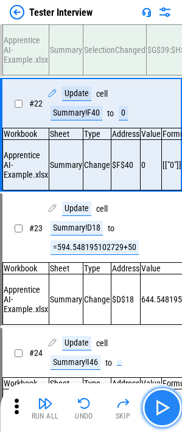
click at [173, 280] on button "button" at bounding box center [161, 407] width 39 height 39
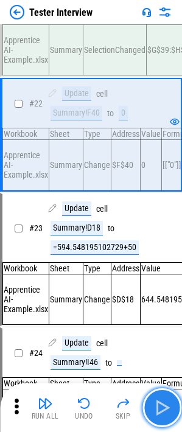
click at [171, 280] on img "button" at bounding box center [161, 407] width 19 height 19
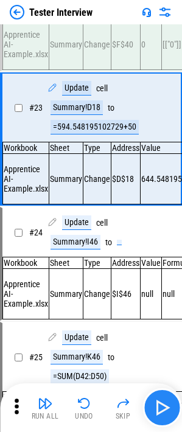
scroll to position [2631, 0]
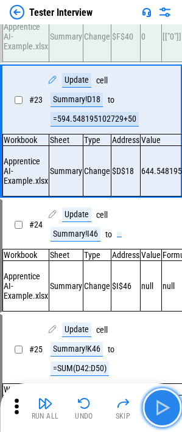
click at [165, 280] on img "button" at bounding box center [161, 407] width 19 height 19
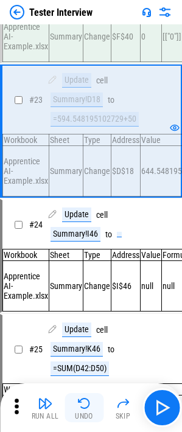
click at [97, 280] on button "Undo" at bounding box center [83, 407] width 39 height 29
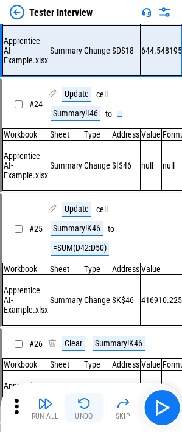
scroll to position [2759, 0]
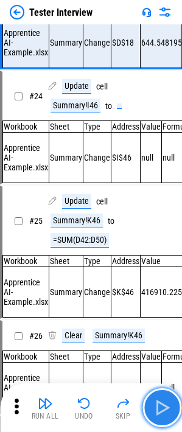
click at [159, 280] on img "button" at bounding box center [161, 407] width 19 height 19
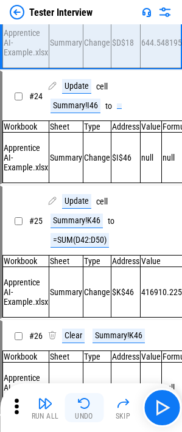
click at [82, 280] on img "button" at bounding box center [84, 403] width 15 height 15
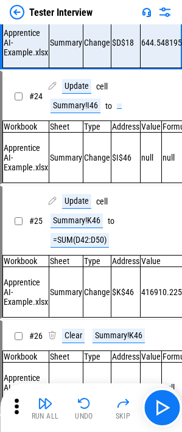
drag, startPoint x: 108, startPoint y: 117, endPoint x: 114, endPoint y: 131, distance: 15.5
click at [108, 68] on td "Change" at bounding box center [97, 43] width 28 height 50
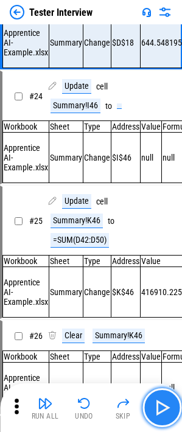
click at [163, 280] on img "button" at bounding box center [161, 407] width 19 height 19
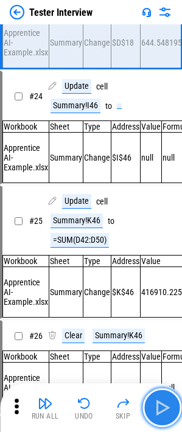
click at [163, 280] on img "button" at bounding box center [161, 407] width 19 height 19
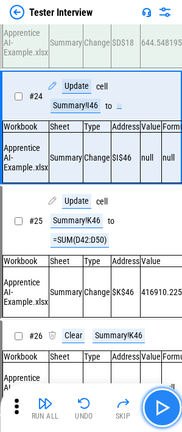
click at [163, 280] on img "button" at bounding box center [161, 407] width 19 height 19
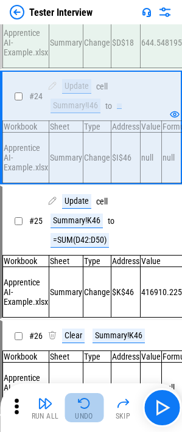
click at [82, 280] on img "button" at bounding box center [84, 403] width 15 height 15
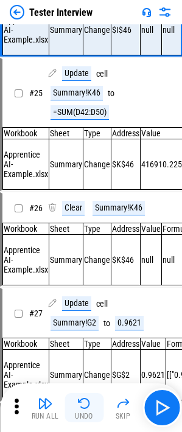
scroll to position [2888, 0]
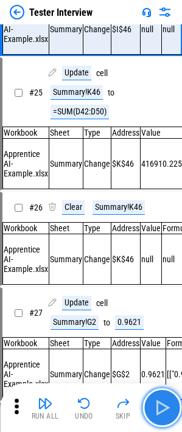
click at [167, 280] on img "button" at bounding box center [161, 407] width 19 height 19
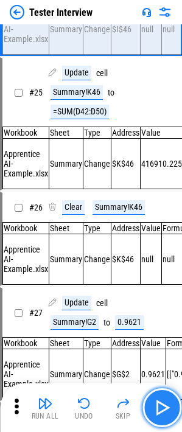
click at [167, 280] on img "button" at bounding box center [161, 407] width 19 height 19
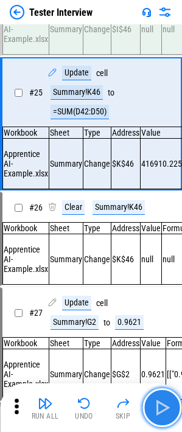
click at [167, 280] on img "button" at bounding box center [161, 407] width 19 height 19
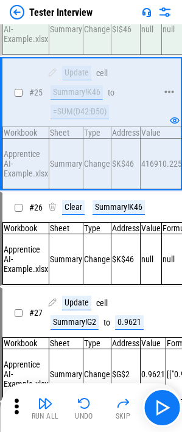
click at [92, 119] on div "=SUM(D42:D50)" at bounding box center [79, 112] width 58 height 15
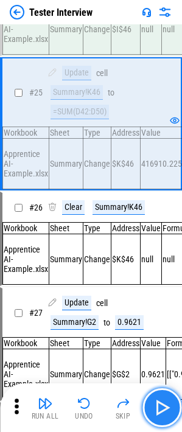
click at [172, 280] on button "button" at bounding box center [161, 407] width 39 height 39
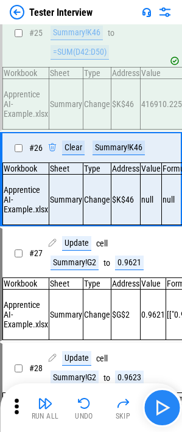
scroll to position [3006, 0]
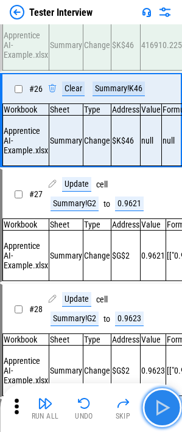
click at [172, 280] on button "button" at bounding box center [161, 407] width 39 height 39
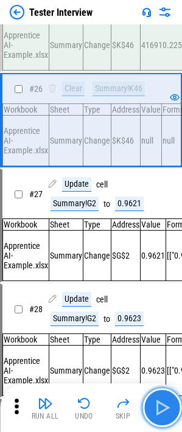
click at [172, 280] on button "button" at bounding box center [161, 407] width 39 height 39
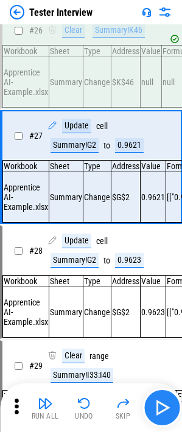
scroll to position [3115, 0]
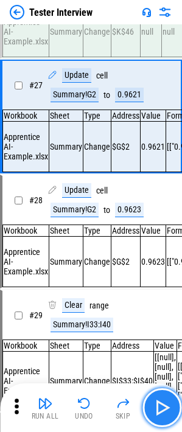
click at [172, 280] on button "button" at bounding box center [161, 407] width 39 height 39
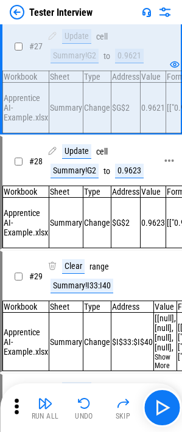
scroll to position [3176, 0]
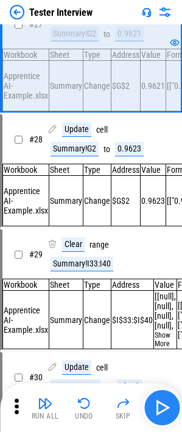
click at [156, 280] on img "button" at bounding box center [161, 407] width 19 height 19
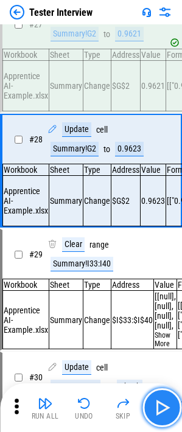
click at [156, 280] on img "button" at bounding box center [161, 407] width 19 height 19
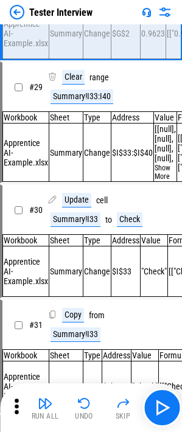
scroll to position [3282, 0]
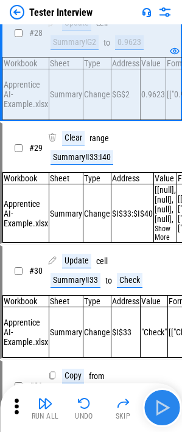
click at [161, 280] on img "button" at bounding box center [161, 407] width 19 height 19
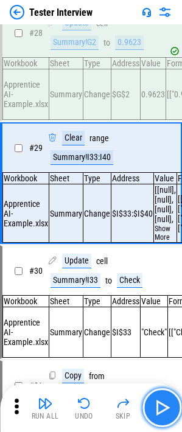
click at [161, 280] on img "button" at bounding box center [161, 407] width 19 height 19
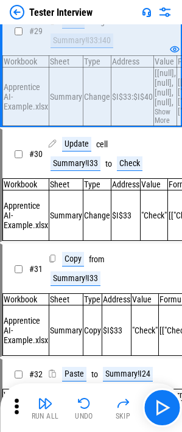
scroll to position [3404, 0]
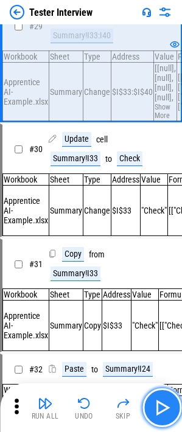
click at [172, 280] on button "button" at bounding box center [161, 407] width 39 height 39
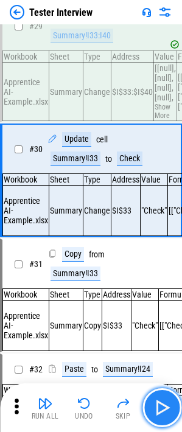
click at [172, 280] on button "button" at bounding box center [161, 407] width 39 height 39
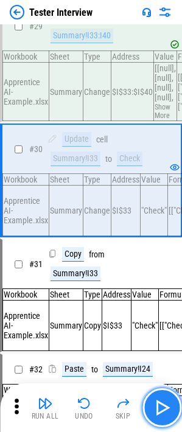
click at [172, 280] on button "button" at bounding box center [161, 407] width 39 height 39
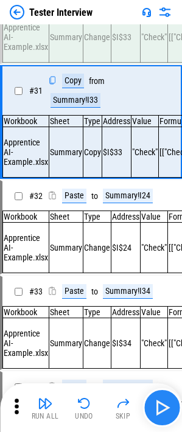
scroll to position [3594, 0]
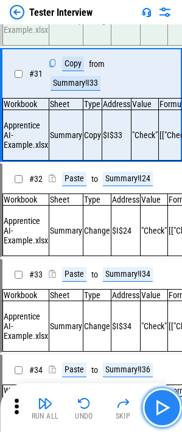
click at [172, 280] on button "button" at bounding box center [161, 407] width 39 height 39
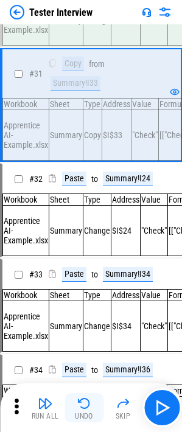
click at [76, 280] on button "Undo" at bounding box center [83, 407] width 39 height 29
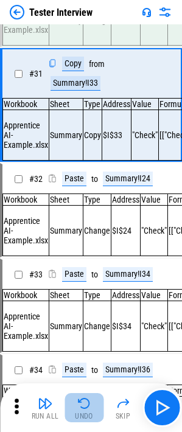
click at [76, 280] on button "Undo" at bounding box center [83, 407] width 39 height 29
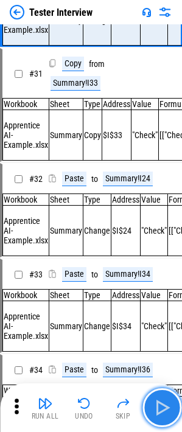
click at [162, 280] on img "button" at bounding box center [161, 407] width 19 height 19
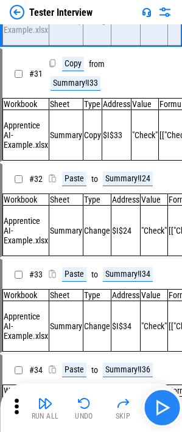
click at [155, 280] on img "button" at bounding box center [161, 407] width 19 height 19
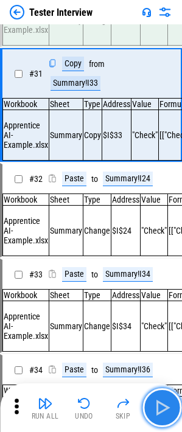
click at [155, 280] on img "button" at bounding box center [161, 407] width 19 height 19
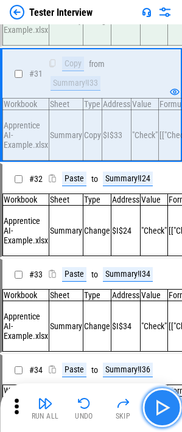
click at [155, 280] on img "button" at bounding box center [161, 407] width 19 height 19
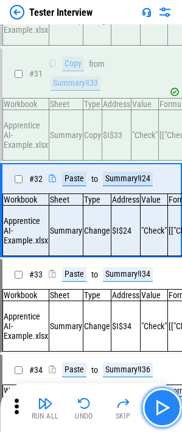
click at [155, 280] on img "button" at bounding box center [161, 407] width 19 height 19
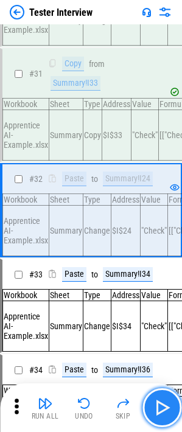
click at [155, 280] on img "button" at bounding box center [161, 407] width 19 height 19
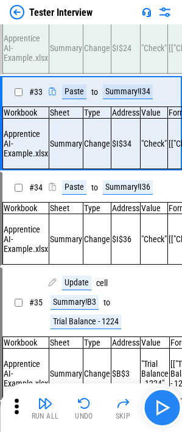
scroll to position [3802, 0]
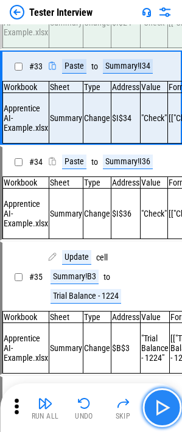
click at [155, 280] on img "button" at bounding box center [161, 407] width 19 height 19
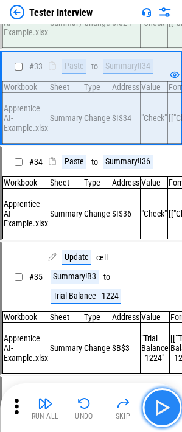
click at [155, 280] on img "button" at bounding box center [161, 407] width 19 height 19
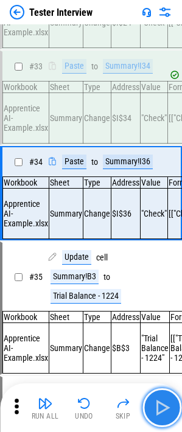
click at [155, 280] on img "button" at bounding box center [161, 407] width 19 height 19
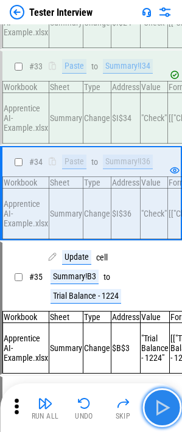
click at [155, 280] on img "button" at bounding box center [161, 407] width 19 height 19
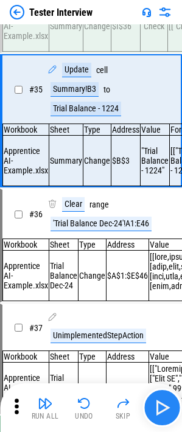
scroll to position [4020, 0]
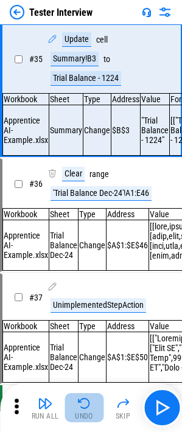
click at [86, 280] on button "Undo" at bounding box center [83, 407] width 39 height 29
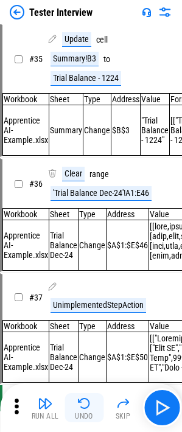
click at [81, 280] on img "button" at bounding box center [84, 403] width 15 height 15
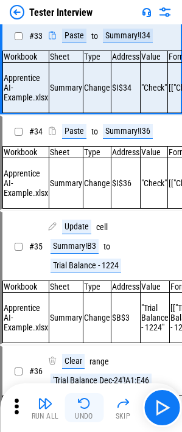
scroll to position [3802, 0]
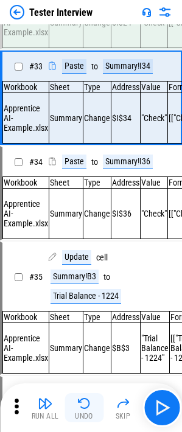
click at [81, 280] on img "button" at bounding box center [84, 403] width 15 height 15
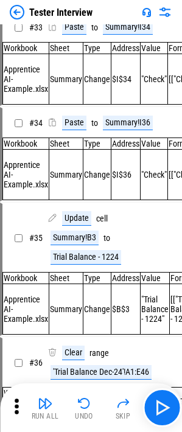
scroll to position [3863, 0]
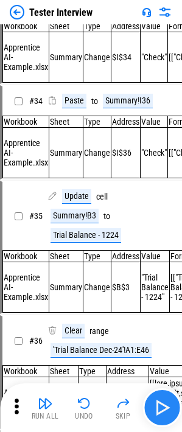
click at [165, 280] on img "button" at bounding box center [161, 407] width 19 height 19
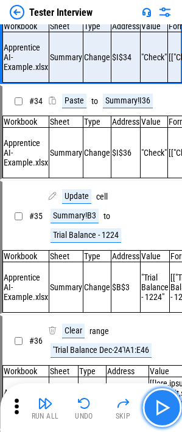
click at [165, 280] on img "button" at bounding box center [161, 407] width 19 height 19
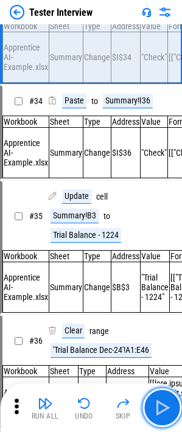
click at [166, 280] on img "button" at bounding box center [161, 407] width 19 height 19
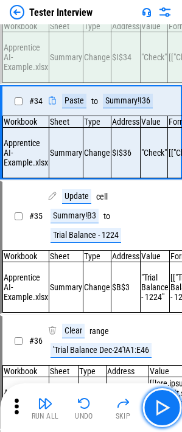
click at [166, 280] on img "button" at bounding box center [161, 407] width 19 height 19
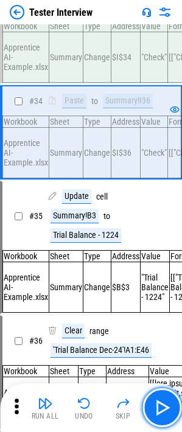
click at [166, 280] on img "button" at bounding box center [161, 407] width 19 height 19
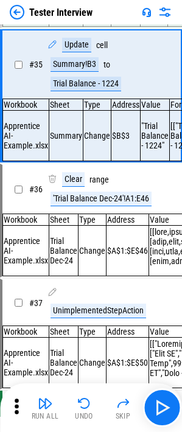
scroll to position [4020, 0]
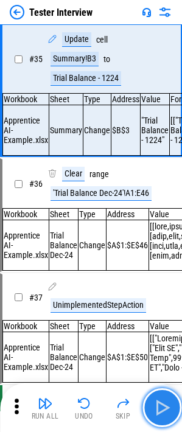
click at [168, 280] on img "button" at bounding box center [161, 407] width 19 height 19
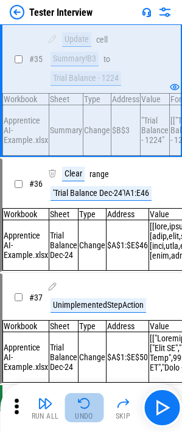
click at [84, 280] on div "Undo" at bounding box center [84, 415] width 18 height 7
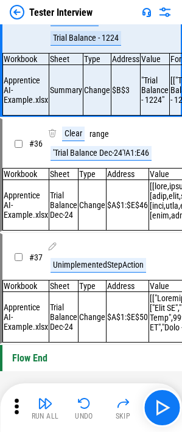
scroll to position [4195, 0]
click at [163, 280] on img "button" at bounding box center [161, 407] width 19 height 19
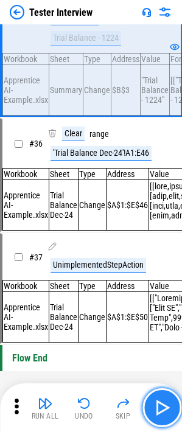
click at [162, 280] on img "button" at bounding box center [161, 407] width 19 height 19
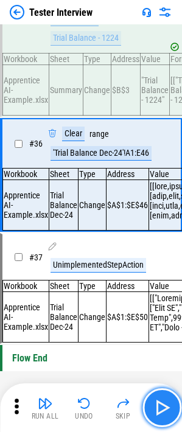
click at [158, 280] on img "button" at bounding box center [161, 407] width 19 height 19
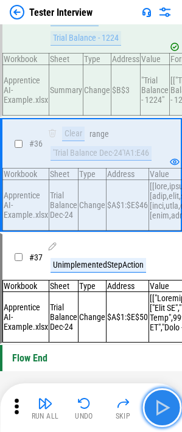
click at [159, 280] on img "button" at bounding box center [161, 407] width 19 height 19
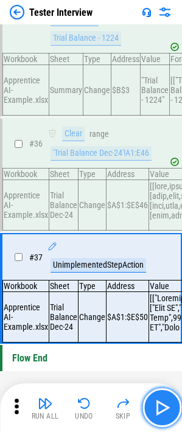
click at [159, 280] on img "button" at bounding box center [161, 407] width 19 height 19
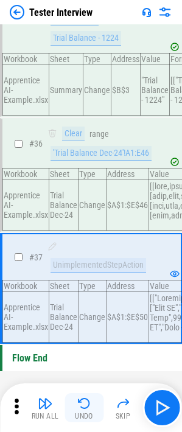
click at [91, 280] on img "button" at bounding box center [84, 403] width 15 height 15
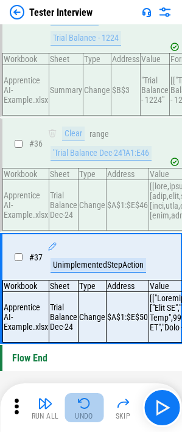
click at [91, 280] on img "button" at bounding box center [84, 403] width 15 height 15
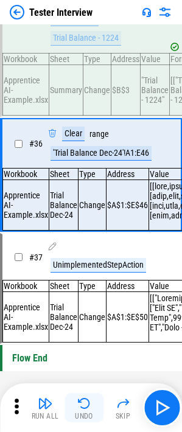
click at [91, 280] on button "Undo" at bounding box center [83, 407] width 39 height 29
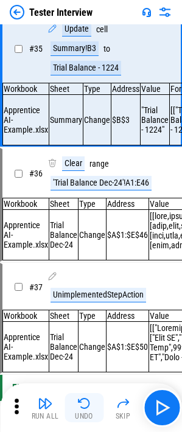
scroll to position [4020, 0]
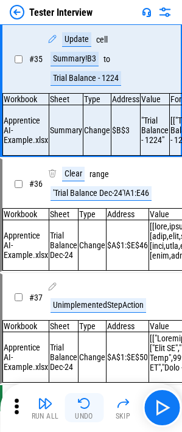
click at [84, 280] on img "button" at bounding box center [84, 403] width 15 height 15
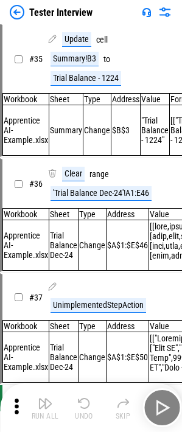
click at [84, 280] on img "button" at bounding box center [84, 403] width 15 height 15
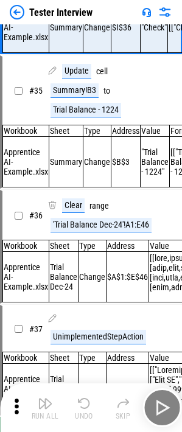
click at [84, 280] on img "button" at bounding box center [84, 403] width 15 height 15
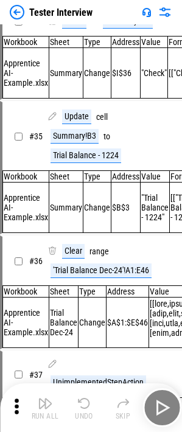
click at [84, 280] on img "button" at bounding box center [84, 403] width 15 height 15
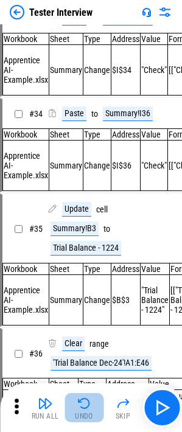
click at [84, 280] on img "button" at bounding box center [84, 403] width 15 height 15
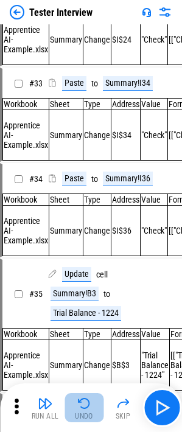
click at [84, 280] on div "Run All Undo Skip" at bounding box center [92, 407] width 170 height 39
click at [84, 280] on img "button" at bounding box center [84, 403] width 15 height 15
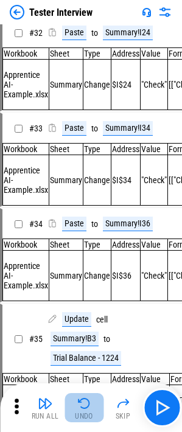
click at [84, 280] on img "button" at bounding box center [84, 403] width 15 height 15
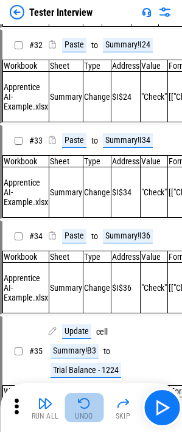
click at [84, 280] on img "button" at bounding box center [84, 403] width 15 height 15
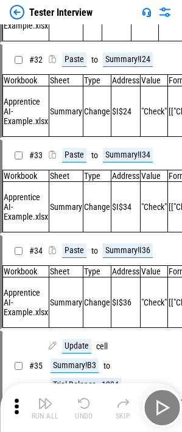
click at [84, 280] on img "button" at bounding box center [84, 403] width 15 height 15
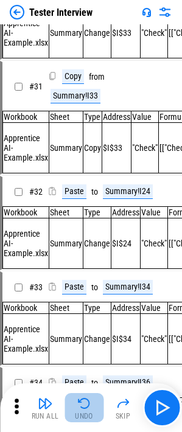
click at [84, 280] on img "button" at bounding box center [84, 403] width 15 height 15
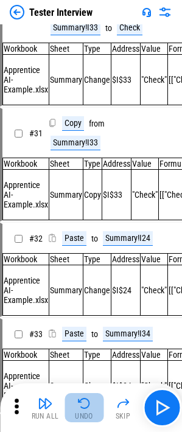
click at [84, 280] on img "button" at bounding box center [84, 403] width 15 height 15
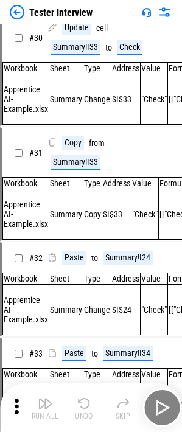
click at [84, 280] on img "button" at bounding box center [84, 403] width 15 height 15
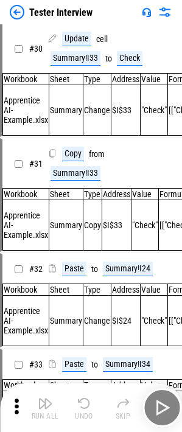
click at [84, 280] on img "button" at bounding box center [84, 403] width 15 height 15
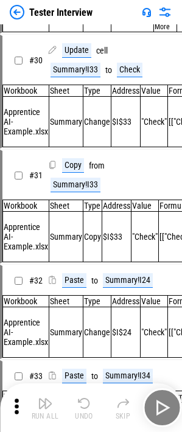
click at [84, 280] on div "Run All Undo Skip" at bounding box center [92, 407] width 170 height 39
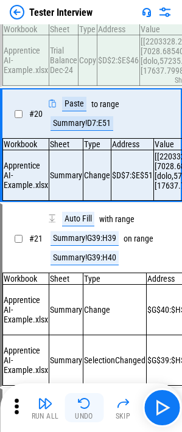
click at [84, 280] on img "button" at bounding box center [84, 403] width 15 height 15
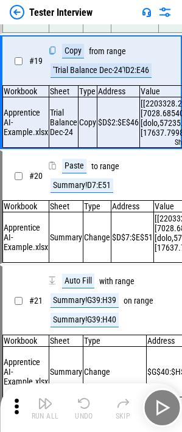
click at [84, 280] on img "button" at bounding box center [84, 403] width 15 height 15
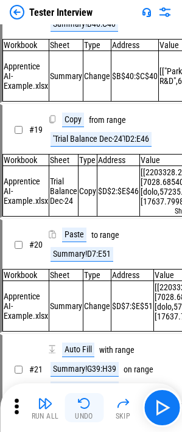
click at [84, 280] on img "button" at bounding box center [84, 403] width 15 height 15
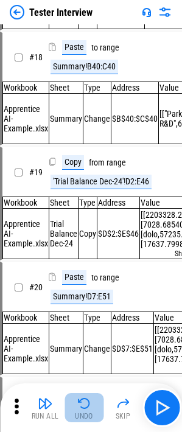
click at [84, 280] on img "button" at bounding box center [84, 403] width 15 height 15
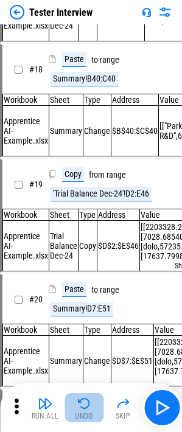
click at [84, 280] on img "button" at bounding box center [84, 403] width 15 height 15
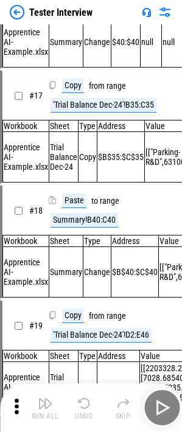
click at [84, 280] on img "button" at bounding box center [84, 403] width 15 height 15
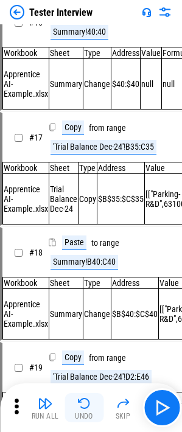
click at [84, 280] on img "button" at bounding box center [84, 403] width 15 height 15
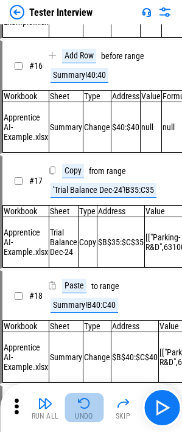
click at [84, 280] on img "button" at bounding box center [84, 403] width 15 height 15
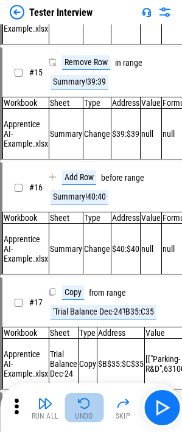
click at [84, 280] on img "button" at bounding box center [84, 403] width 15 height 15
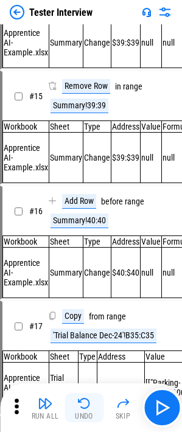
click at [84, 280] on img "button" at bounding box center [84, 403] width 15 height 15
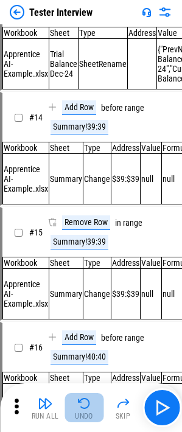
click at [84, 280] on img "button" at bounding box center [84, 403] width 15 height 15
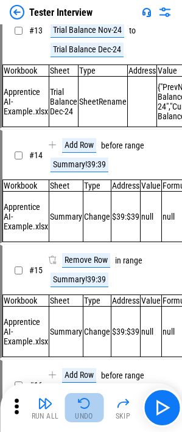
click at [84, 280] on img "button" at bounding box center [84, 403] width 15 height 15
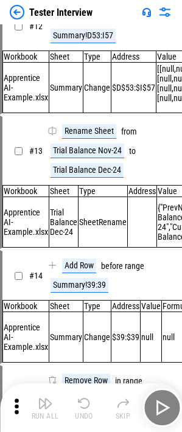
click at [84, 280] on img "button" at bounding box center [84, 403] width 15 height 15
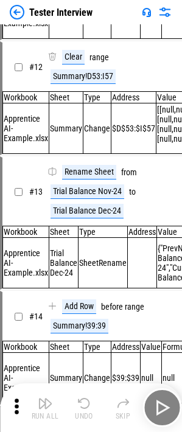
click at [84, 280] on div "Run All Undo Skip" at bounding box center [92, 407] width 170 height 39
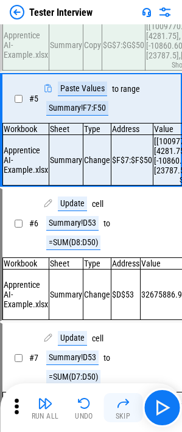
scroll to position [243, 0]
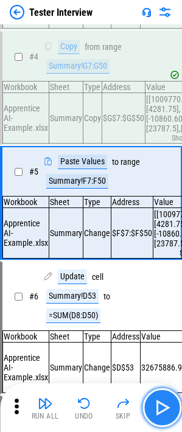
click at [160, 280] on img "button" at bounding box center [161, 407] width 19 height 19
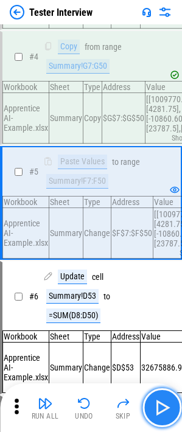
click at [161, 280] on img "button" at bounding box center [161, 407] width 19 height 19
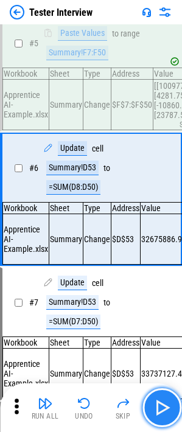
click at [161, 280] on img "button" at bounding box center [161, 407] width 19 height 19
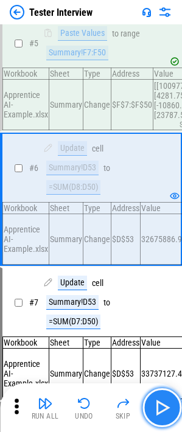
click at [161, 280] on img "button" at bounding box center [161, 407] width 19 height 19
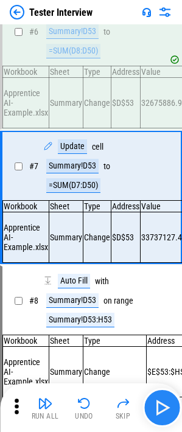
scroll to position [509, 0]
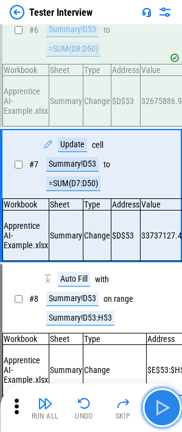
click at [161, 280] on img "button" at bounding box center [161, 407] width 19 height 19
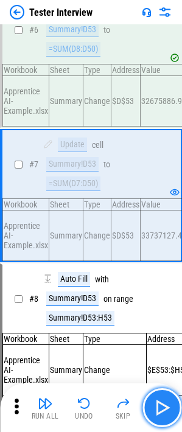
click at [151, 280] on button "button" at bounding box center [161, 407] width 39 height 39
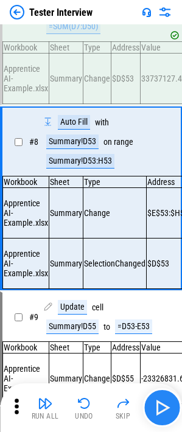
scroll to position [674, 0]
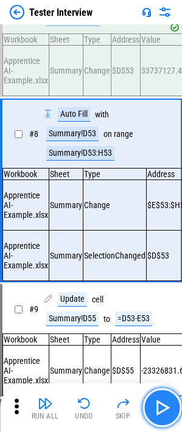
click at [155, 280] on img "button" at bounding box center [161, 407] width 19 height 19
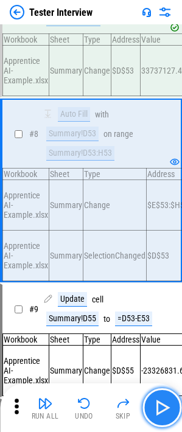
click at [156, 280] on img "button" at bounding box center [161, 407] width 19 height 19
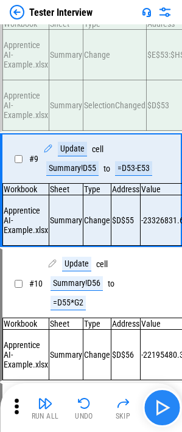
scroll to position [829, 0]
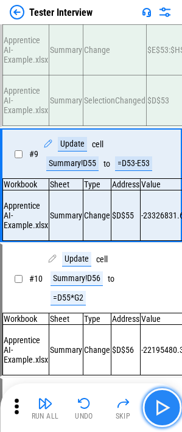
click at [156, 280] on img "button" at bounding box center [161, 407] width 19 height 19
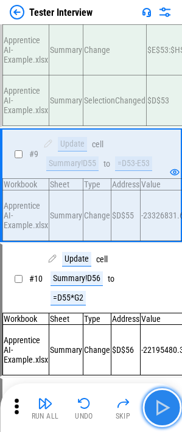
click at [156, 280] on img "button" at bounding box center [161, 407] width 19 height 19
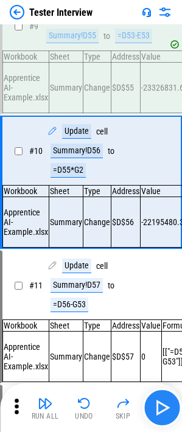
scroll to position [957, 0]
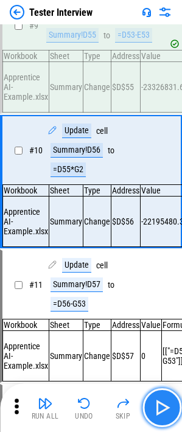
click at [156, 280] on img "button" at bounding box center [161, 407] width 19 height 19
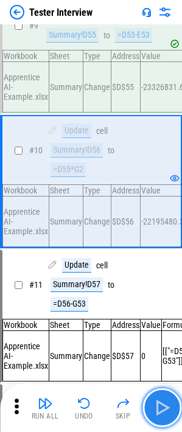
click at [156, 280] on img "button" at bounding box center [161, 407] width 19 height 19
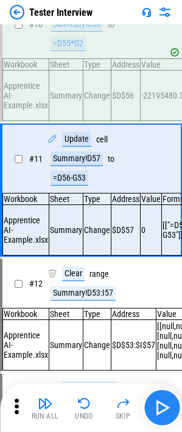
scroll to position [1096, 0]
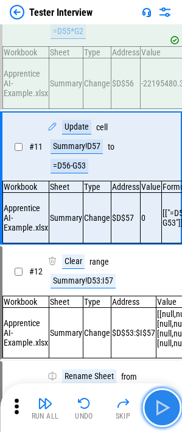
click at [156, 280] on img "button" at bounding box center [161, 407] width 19 height 19
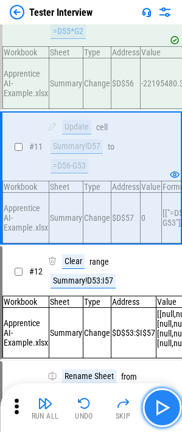
click at [156, 280] on img "button" at bounding box center [161, 407] width 19 height 19
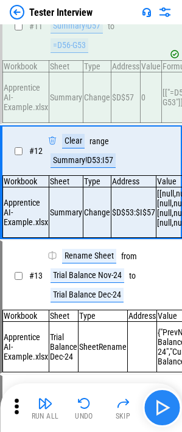
scroll to position [1224, 0]
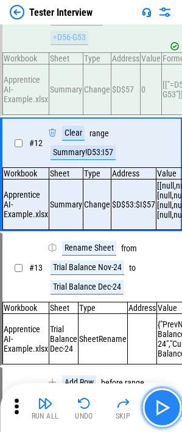
click at [156, 280] on img "button" at bounding box center [161, 407] width 19 height 19
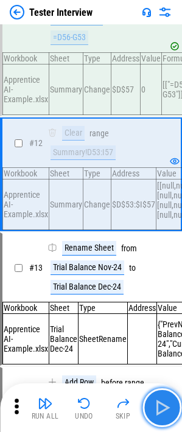
click at [156, 280] on img "button" at bounding box center [161, 407] width 19 height 19
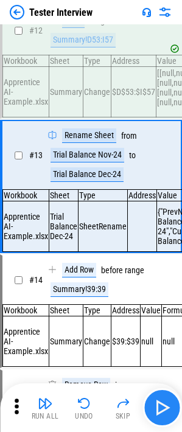
scroll to position [1352, 0]
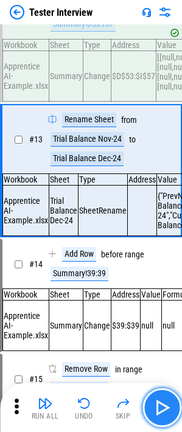
click at [158, 280] on img "button" at bounding box center [161, 407] width 19 height 19
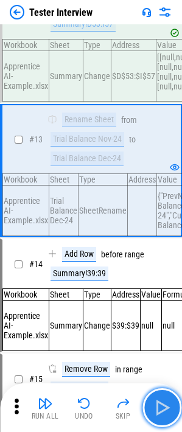
click at [156, 280] on img "button" at bounding box center [161, 407] width 19 height 19
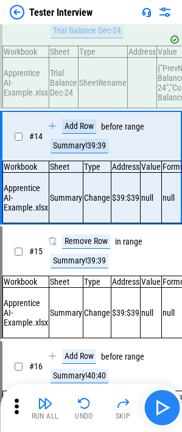
scroll to position [1481, 0]
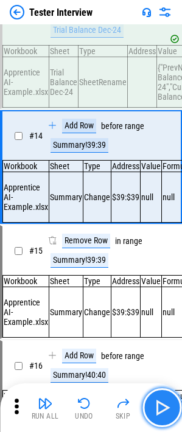
click at [156, 280] on img "button" at bounding box center [161, 407] width 19 height 19
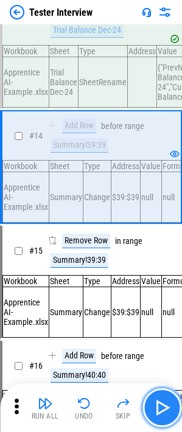
click at [156, 280] on img "button" at bounding box center [161, 407] width 19 height 19
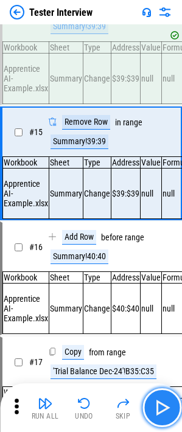
click at [156, 280] on img "button" at bounding box center [161, 407] width 19 height 19
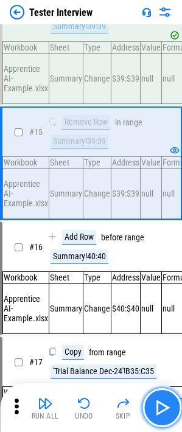
click at [156, 280] on img "button" at bounding box center [161, 407] width 19 height 19
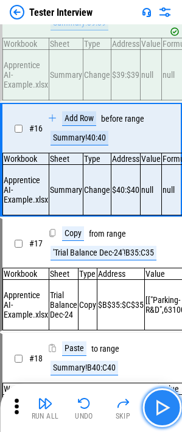
click at [156, 280] on img "button" at bounding box center [161, 407] width 19 height 19
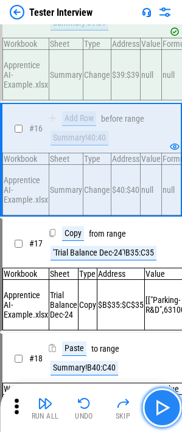
click at [156, 280] on img "button" at bounding box center [161, 407] width 19 height 19
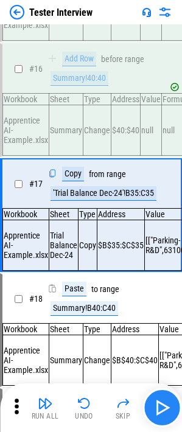
scroll to position [1836, 0]
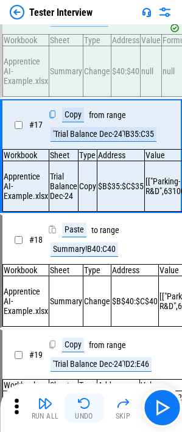
click at [84, 280] on img "button" at bounding box center [84, 403] width 15 height 15
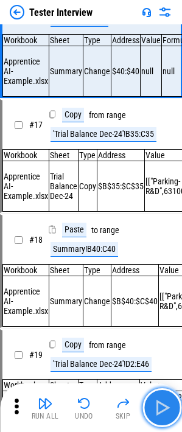
click at [147, 280] on button "button" at bounding box center [161, 407] width 39 height 39
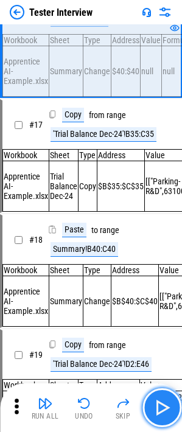
click at [147, 280] on button "button" at bounding box center [161, 407] width 39 height 39
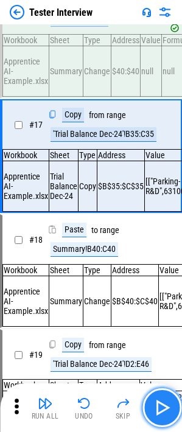
click at [147, 280] on button "button" at bounding box center [161, 407] width 39 height 39
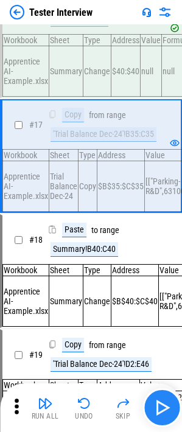
click at [165, 280] on button "button" at bounding box center [161, 407] width 39 height 39
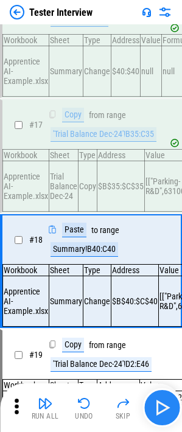
scroll to position [1955, 0]
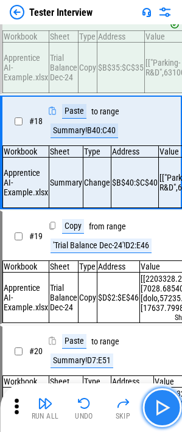
click at [165, 280] on button "button" at bounding box center [161, 407] width 39 height 39
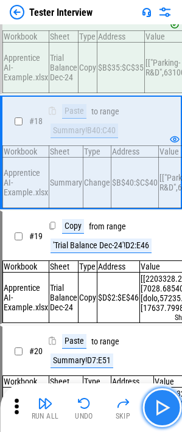
click at [165, 280] on button "button" at bounding box center [161, 407] width 39 height 39
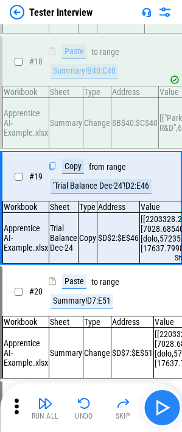
scroll to position [2074, 0]
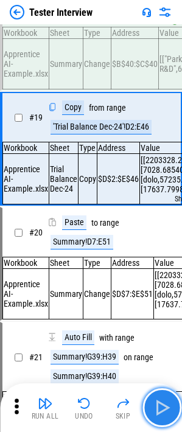
click at [165, 280] on button "button" at bounding box center [161, 407] width 39 height 39
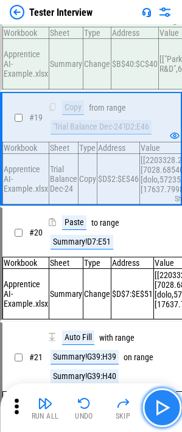
click at [165, 280] on button "button" at bounding box center [161, 407] width 39 height 39
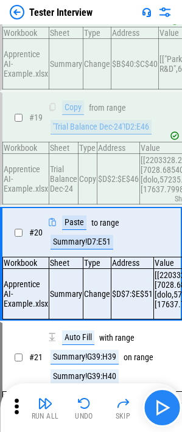
scroll to position [2192, 0]
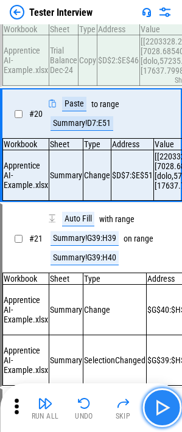
click at [169, 280] on button "button" at bounding box center [161, 407] width 39 height 39
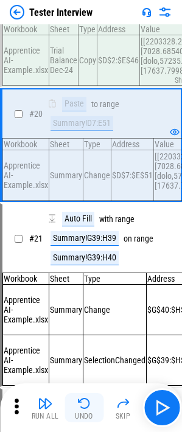
click at [91, 280] on button "Undo" at bounding box center [83, 407] width 39 height 29
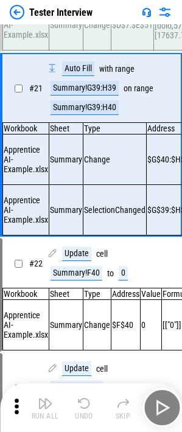
click at [91, 280] on div "Run All Undo Skip" at bounding box center [92, 407] width 170 height 39
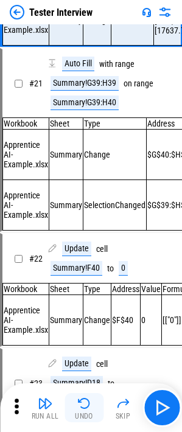
click at [89, 280] on img "button" at bounding box center [84, 403] width 15 height 15
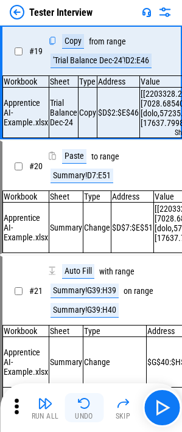
click at [89, 280] on img "button" at bounding box center [84, 403] width 15 height 15
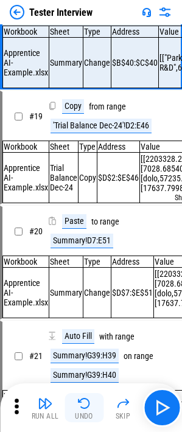
click at [89, 280] on img "button" at bounding box center [84, 403] width 15 height 15
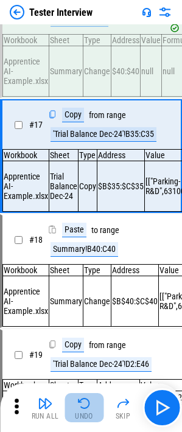
click at [89, 280] on img "button" at bounding box center [84, 403] width 15 height 15
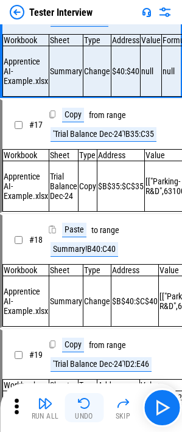
click at [89, 280] on img "button" at bounding box center [84, 403] width 15 height 15
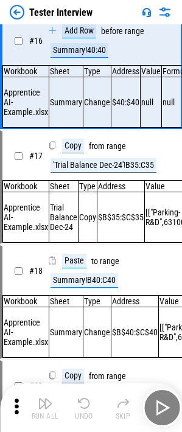
click at [89, 280] on img "button" at bounding box center [84, 403] width 15 height 15
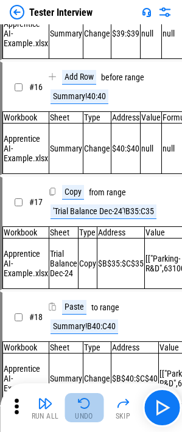
click at [89, 280] on img "button" at bounding box center [84, 403] width 15 height 15
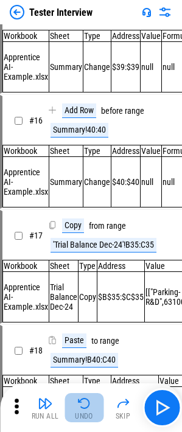
click at [89, 280] on img "button" at bounding box center [84, 403] width 15 height 15
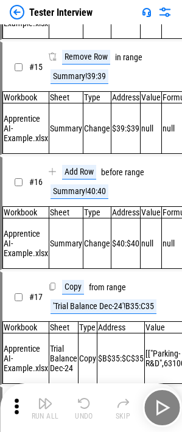
click at [89, 280] on img "button" at bounding box center [84, 403] width 15 height 15
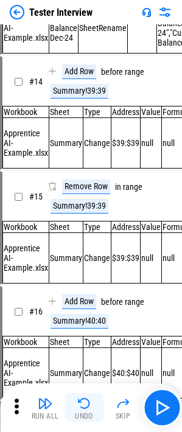
click at [89, 280] on img "button" at bounding box center [84, 403] width 15 height 15
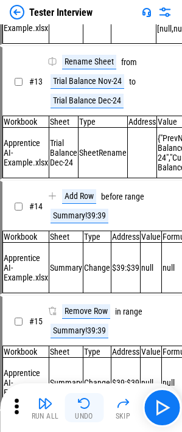
click at [89, 280] on img "button" at bounding box center [84, 403] width 15 height 15
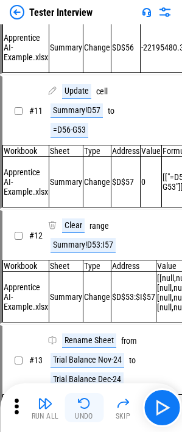
click at [89, 280] on img "button" at bounding box center [84, 403] width 15 height 15
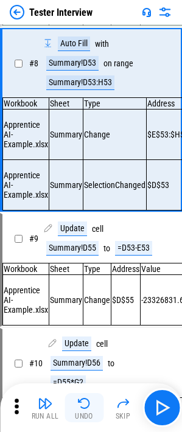
click at [89, 280] on img "button" at bounding box center [84, 403] width 15 height 15
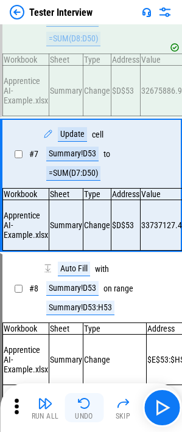
click at [89, 280] on img "button" at bounding box center [84, 403] width 15 height 15
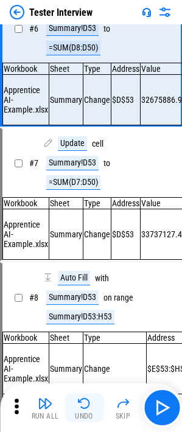
click at [89, 280] on img "button" at bounding box center [84, 403] width 15 height 15
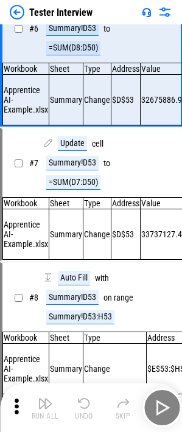
click at [89, 280] on div "Run All Undo Skip" at bounding box center [92, 407] width 170 height 39
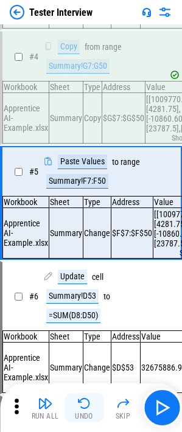
click at [89, 280] on img "button" at bounding box center [84, 403] width 15 height 15
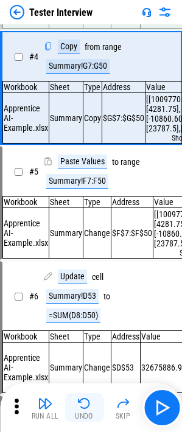
click at [89, 280] on img "button" at bounding box center [84, 403] width 15 height 15
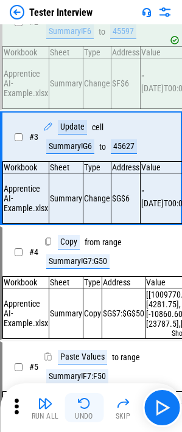
scroll to position [5, 0]
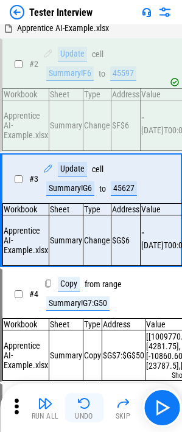
click at [89, 280] on img "button" at bounding box center [84, 403] width 15 height 15
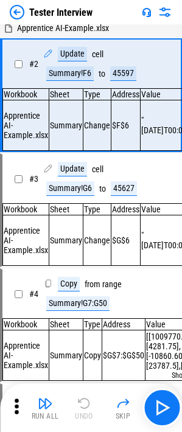
click at [89, 280] on div "Run All Undo Skip" at bounding box center [92, 407] width 170 height 39
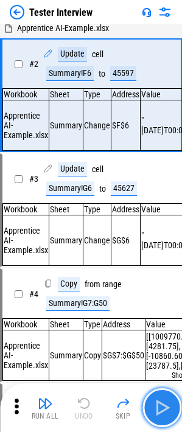
click at [167, 280] on img "button" at bounding box center [161, 407] width 19 height 19
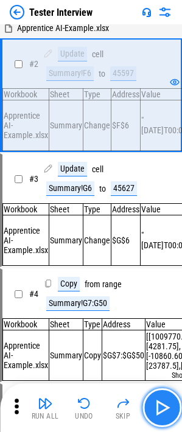
click at [167, 280] on img "button" at bounding box center [161, 407] width 19 height 19
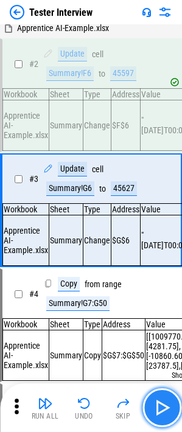
click at [167, 280] on img "button" at bounding box center [161, 407] width 19 height 19
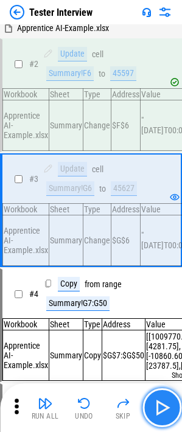
click at [167, 280] on img "button" at bounding box center [161, 407] width 19 height 19
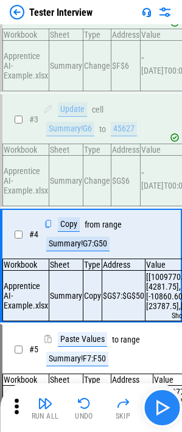
scroll to position [124, 0]
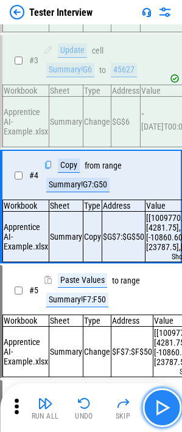
click at [167, 280] on img "button" at bounding box center [161, 407] width 19 height 19
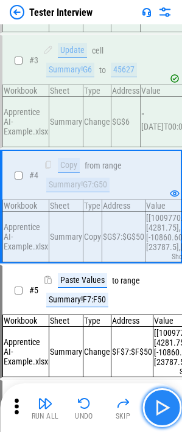
click at [158, 280] on img "button" at bounding box center [161, 407] width 19 height 19
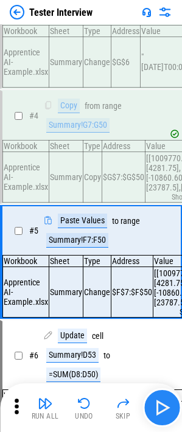
scroll to position [243, 0]
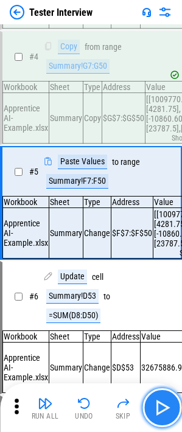
click at [154, 280] on img "button" at bounding box center [161, 407] width 19 height 19
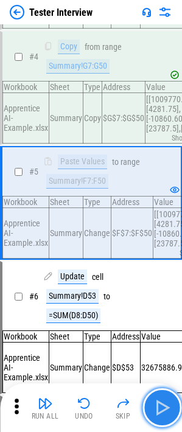
click at [157, 280] on img "button" at bounding box center [161, 407] width 19 height 19
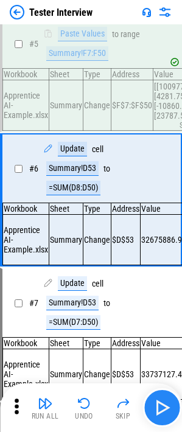
scroll to position [371, 0]
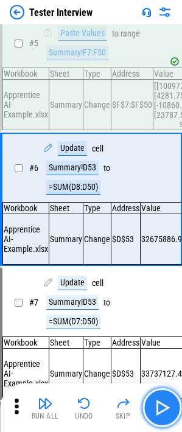
click at [160, 280] on img "button" at bounding box center [161, 407] width 19 height 19
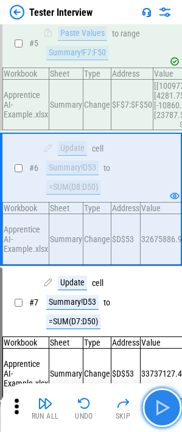
click at [160, 280] on img "button" at bounding box center [161, 407] width 19 height 19
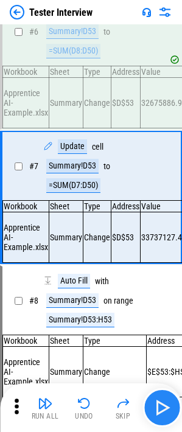
scroll to position [509, 0]
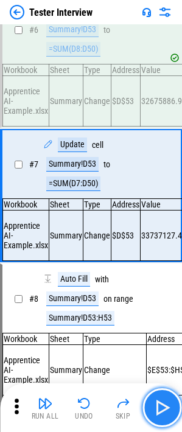
click at [160, 280] on img "button" at bounding box center [161, 407] width 19 height 19
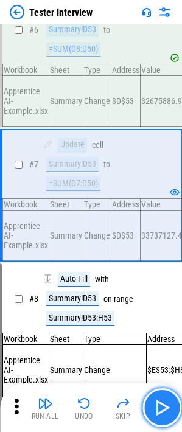
click at [170, 280] on img "button" at bounding box center [161, 407] width 19 height 19
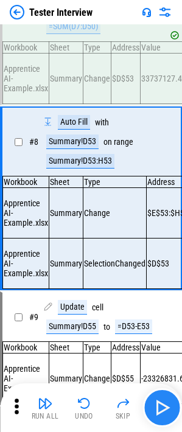
scroll to position [674, 0]
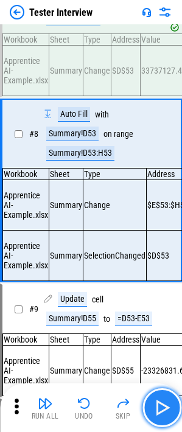
click at [158, 280] on img "button" at bounding box center [161, 407] width 19 height 19
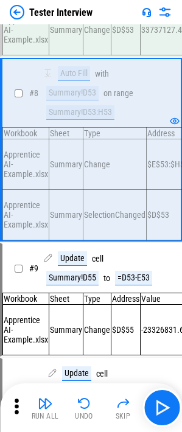
scroll to position [735, 0]
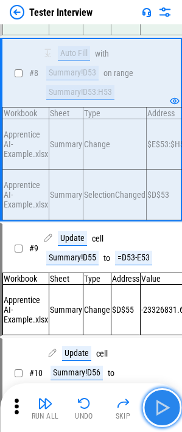
click at [164, 280] on img "button" at bounding box center [161, 407] width 19 height 19
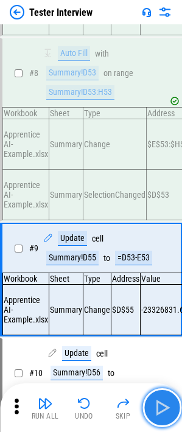
click at [164, 280] on img "button" at bounding box center [161, 407] width 19 height 19
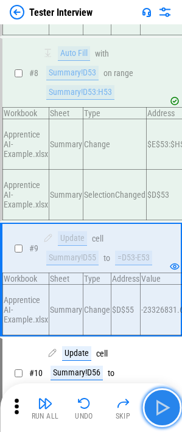
click at [163, 280] on img "button" at bounding box center [161, 407] width 19 height 19
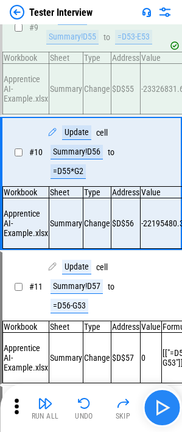
scroll to position [957, 0]
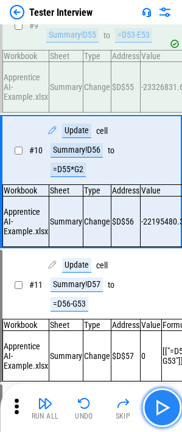
click at [163, 280] on img "button" at bounding box center [161, 407] width 19 height 19
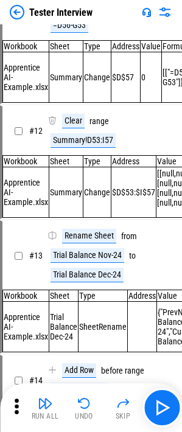
scroll to position [1262, 0]
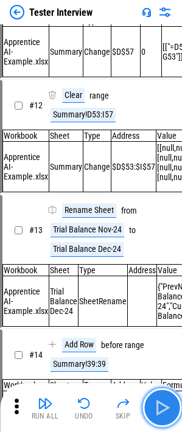
click at [158, 280] on img "button" at bounding box center [161, 407] width 19 height 19
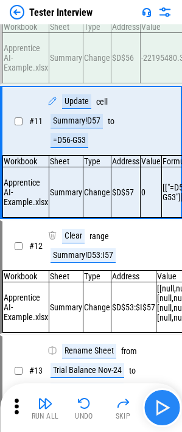
scroll to position [1096, 0]
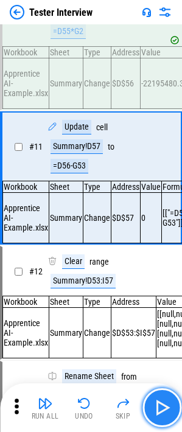
click at [168, 280] on img "button" at bounding box center [161, 407] width 19 height 19
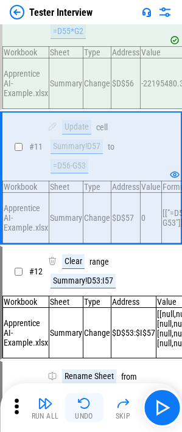
click at [87, 280] on div "Undo" at bounding box center [84, 415] width 18 height 7
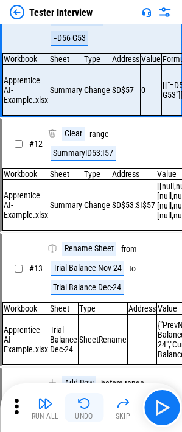
scroll to position [1224, 0]
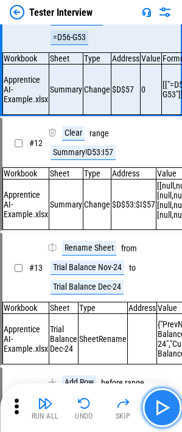
click at [156, 280] on img "button" at bounding box center [161, 407] width 19 height 19
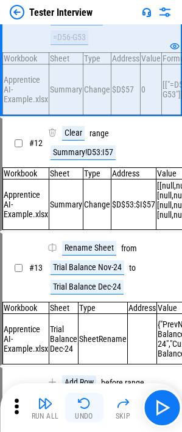
click at [89, 280] on div "Undo" at bounding box center [84, 415] width 18 height 7
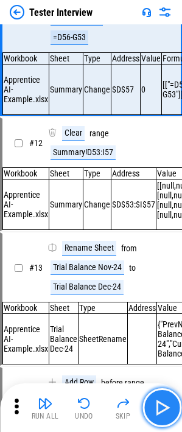
click at [170, 280] on button "button" at bounding box center [161, 407] width 39 height 39
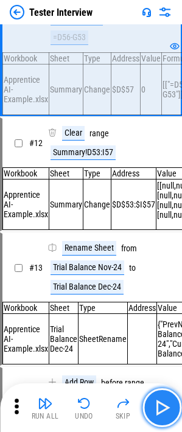
click at [154, 280] on img "button" at bounding box center [161, 407] width 19 height 19
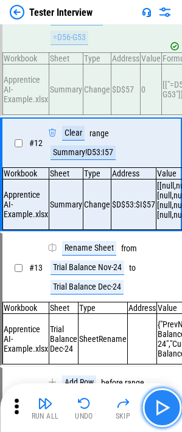
click at [154, 280] on img "button" at bounding box center [161, 407] width 19 height 19
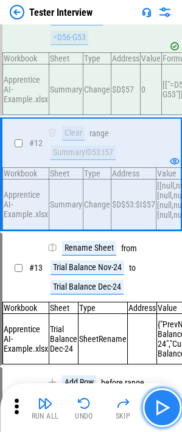
click at [154, 280] on img "button" at bounding box center [161, 407] width 19 height 19
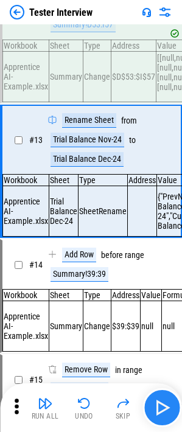
scroll to position [1352, 0]
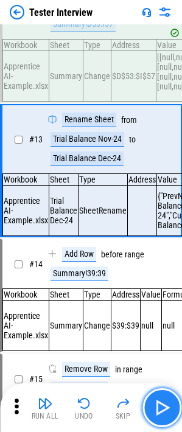
click at [165, 280] on button "button" at bounding box center [161, 407] width 39 height 39
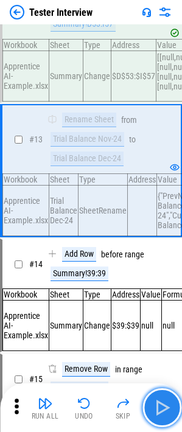
click at [165, 280] on button "button" at bounding box center [161, 407] width 39 height 39
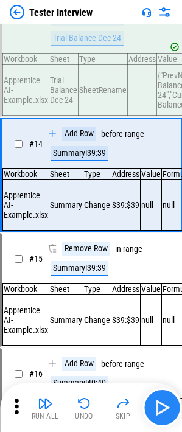
scroll to position [1481, 0]
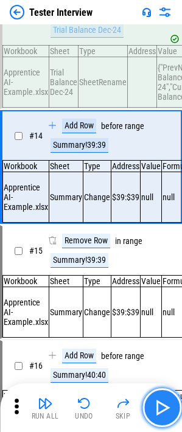
click at [165, 280] on button "button" at bounding box center [161, 407] width 39 height 39
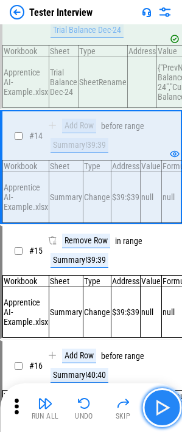
click at [165, 280] on button "button" at bounding box center [161, 407] width 39 height 39
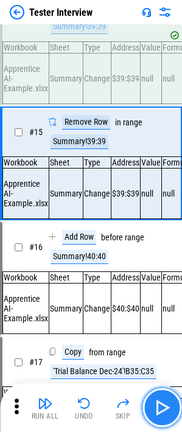
click at [165, 280] on button "button" at bounding box center [161, 407] width 39 height 39
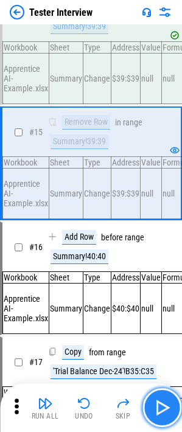
click at [165, 280] on button "button" at bounding box center [161, 407] width 39 height 39
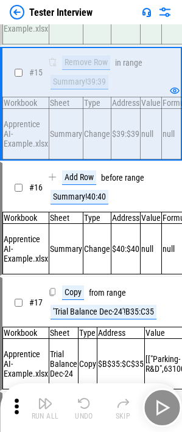
scroll to position [1718, 0]
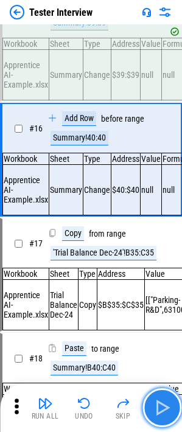
click at [165, 280] on button "button" at bounding box center [161, 407] width 39 height 39
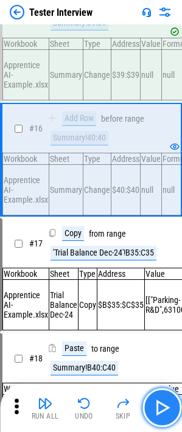
click at [176, 280] on button "button" at bounding box center [161, 407] width 39 height 39
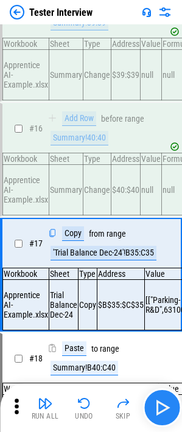
scroll to position [1836, 0]
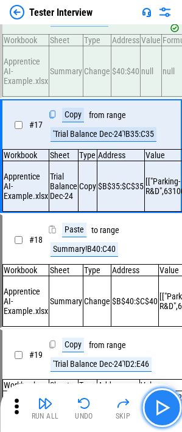
click at [170, 280] on img "button" at bounding box center [161, 407] width 19 height 19
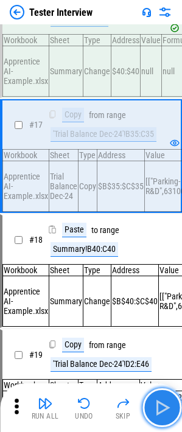
click at [168, 280] on img "button" at bounding box center [161, 407] width 19 height 19
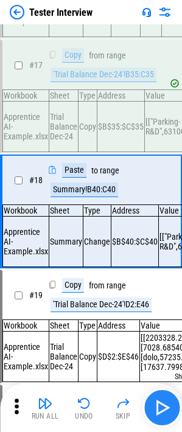
scroll to position [1955, 0]
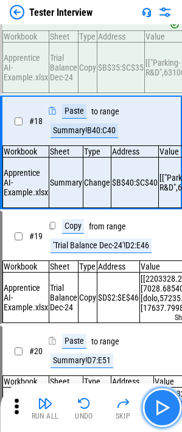
click at [168, 280] on img "button" at bounding box center [161, 407] width 19 height 19
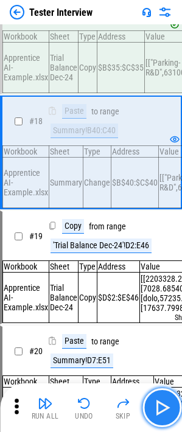
click at [152, 280] on img "button" at bounding box center [161, 407] width 19 height 19
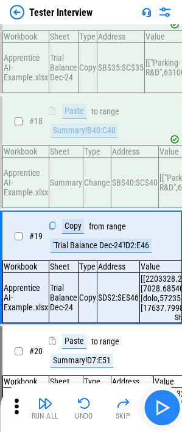
scroll to position [2074, 0]
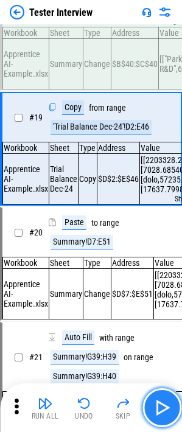
click at [155, 280] on img "button" at bounding box center [161, 407] width 19 height 19
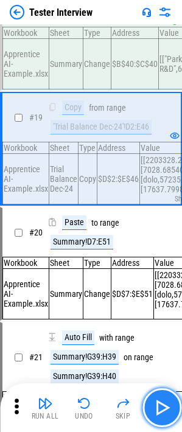
click at [158, 280] on img "button" at bounding box center [161, 407] width 19 height 19
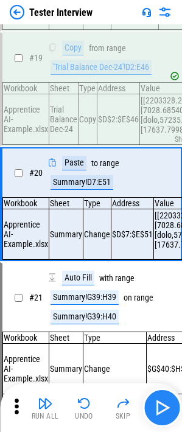
scroll to position [2192, 0]
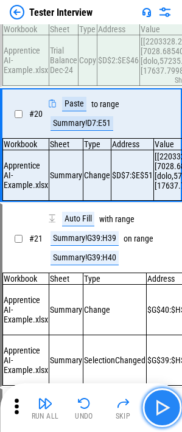
click at [158, 280] on img "button" at bounding box center [161, 407] width 19 height 19
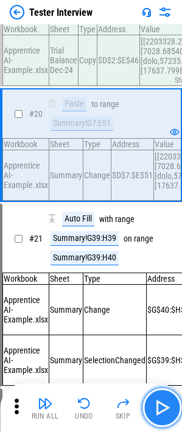
click at [152, 280] on img "button" at bounding box center [161, 407] width 19 height 19
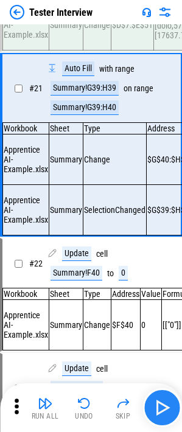
scroll to position [2347, 0]
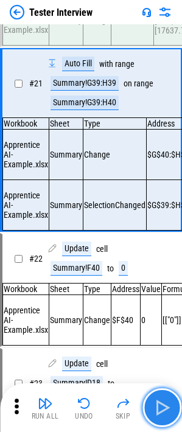
click at [175, 280] on button "button" at bounding box center [161, 407] width 39 height 39
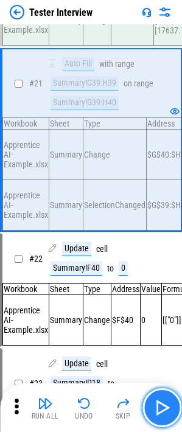
click at [175, 280] on button "button" at bounding box center [161, 407] width 39 height 39
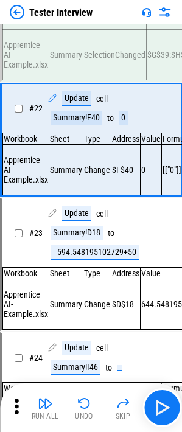
scroll to position [2503, 0]
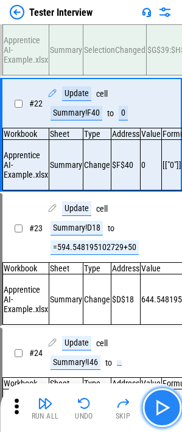
click at [177, 280] on button "button" at bounding box center [161, 407] width 39 height 39
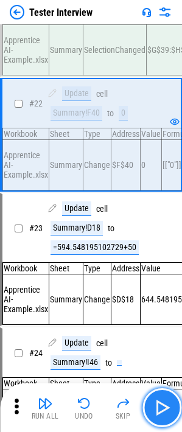
click at [175, 280] on button "button" at bounding box center [161, 407] width 39 height 39
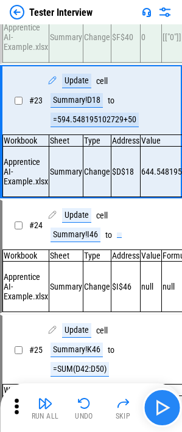
scroll to position [2631, 0]
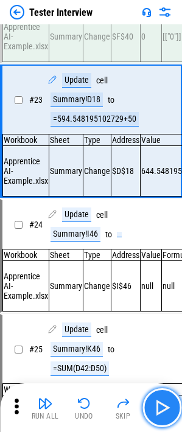
click at [161, 280] on img "button" at bounding box center [161, 407] width 19 height 19
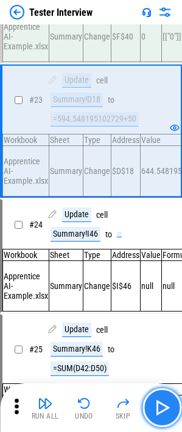
click at [161, 280] on img "button" at bounding box center [161, 407] width 19 height 19
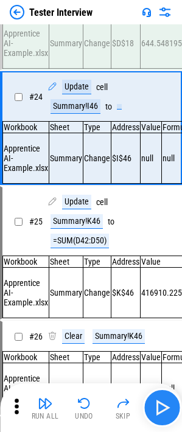
scroll to position [2759, 0]
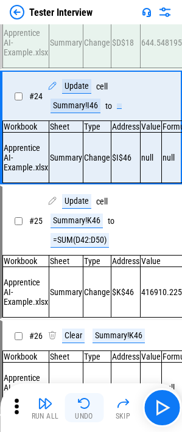
click at [93, 280] on button "Undo" at bounding box center [83, 407] width 39 height 29
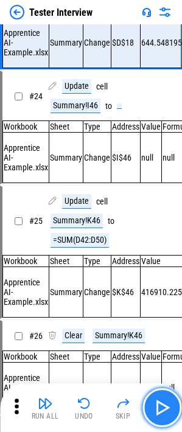
click at [173, 280] on button "button" at bounding box center [161, 407] width 39 height 39
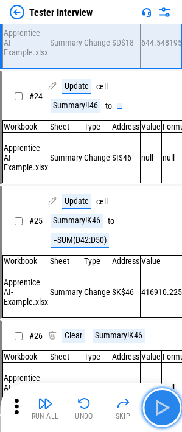
click at [173, 280] on button "button" at bounding box center [161, 407] width 39 height 39
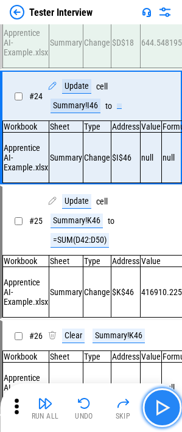
click at [173, 280] on button "button" at bounding box center [161, 407] width 39 height 39
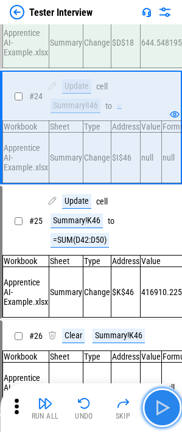
click at [173, 280] on button "button" at bounding box center [161, 407] width 39 height 39
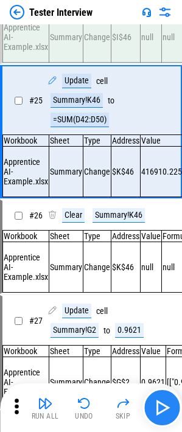
scroll to position [2888, 0]
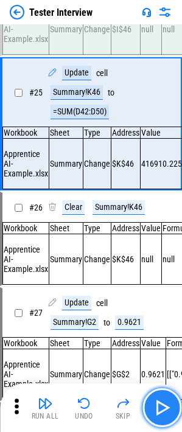
click at [173, 280] on button "button" at bounding box center [161, 407] width 39 height 39
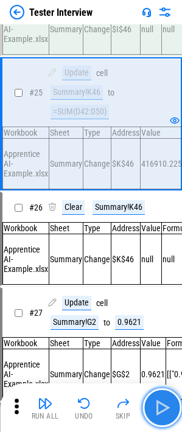
click at [165, 280] on img "button" at bounding box center [161, 407] width 19 height 19
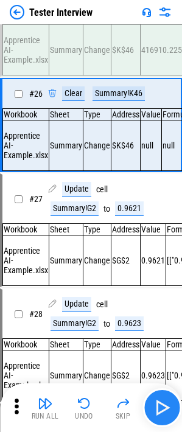
scroll to position [3006, 0]
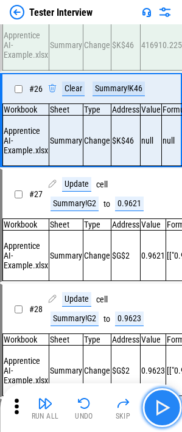
click at [165, 280] on img "button" at bounding box center [161, 407] width 19 height 19
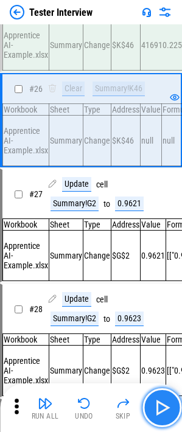
click at [165, 280] on img "button" at bounding box center [161, 407] width 19 height 19
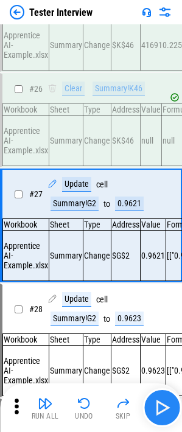
scroll to position [3115, 0]
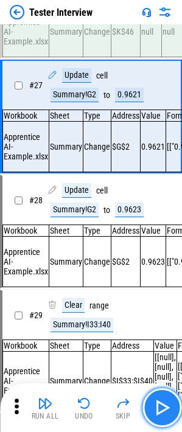
click at [165, 280] on img "button" at bounding box center [161, 407] width 19 height 19
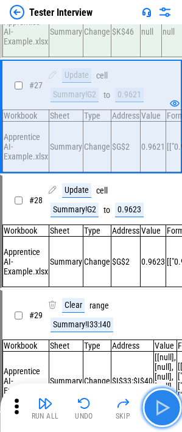
click at [165, 280] on img "button" at bounding box center [161, 407] width 19 height 19
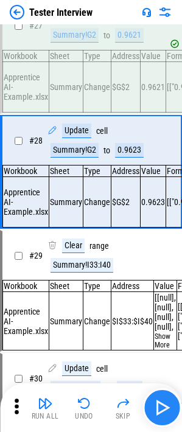
scroll to position [3234, 0]
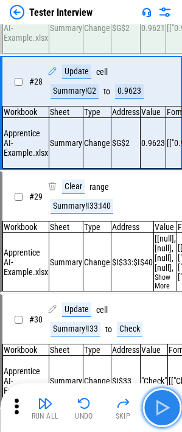
click at [165, 280] on img "button" at bounding box center [161, 407] width 19 height 19
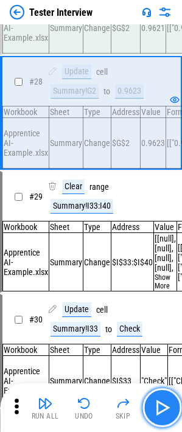
click at [165, 280] on img "button" at bounding box center [161, 407] width 19 height 19
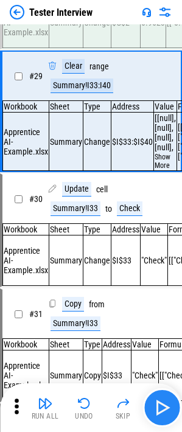
scroll to position [3355, 0]
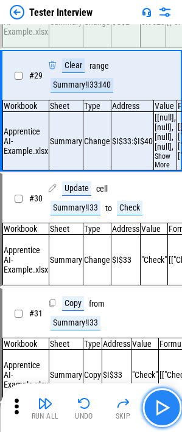
click at [156, 280] on button "button" at bounding box center [161, 407] width 39 height 39
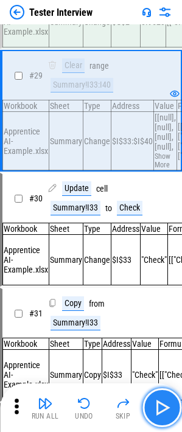
click at [156, 280] on img "button" at bounding box center [161, 407] width 19 height 19
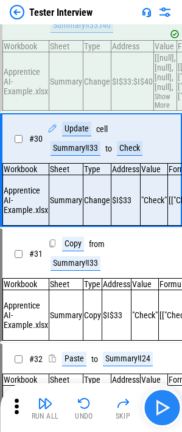
scroll to position [3476, 0]
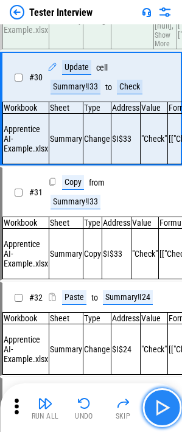
click at [156, 280] on img "button" at bounding box center [161, 407] width 19 height 19
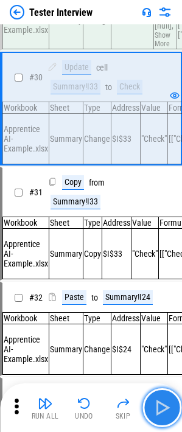
click at [156, 280] on img "button" at bounding box center [161, 407] width 19 height 19
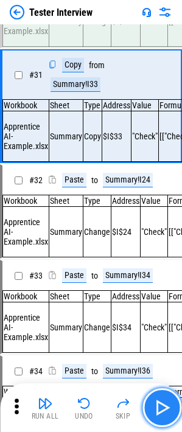
scroll to position [3594, 0]
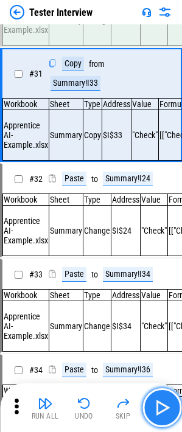
click at [156, 280] on img "button" at bounding box center [161, 407] width 19 height 19
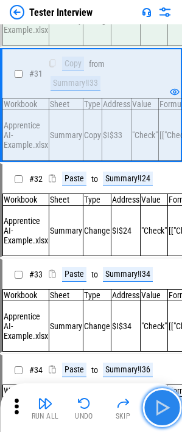
click at [156, 280] on img "button" at bounding box center [161, 407] width 19 height 19
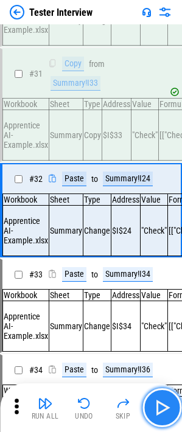
click at [156, 280] on img "button" at bounding box center [161, 407] width 19 height 19
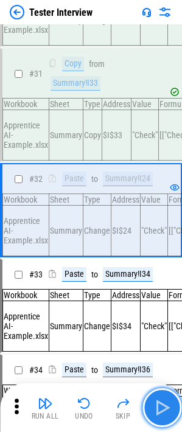
click at [156, 280] on img "button" at bounding box center [161, 407] width 19 height 19
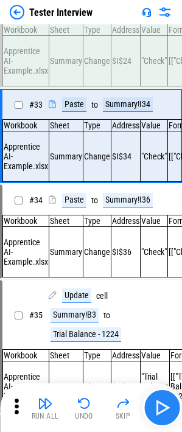
scroll to position [3802, 0]
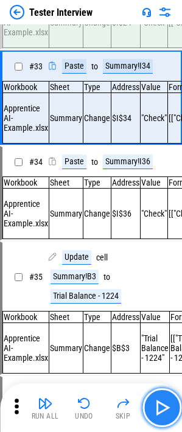
click at [156, 280] on img "button" at bounding box center [161, 407] width 19 height 19
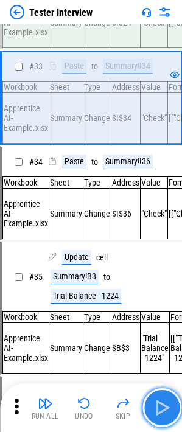
click at [161, 280] on img "button" at bounding box center [161, 407] width 19 height 19
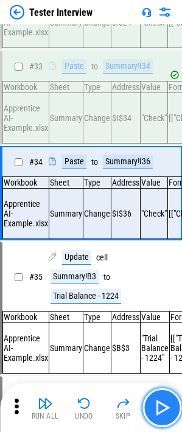
click at [161, 280] on img "button" at bounding box center [161, 407] width 19 height 19
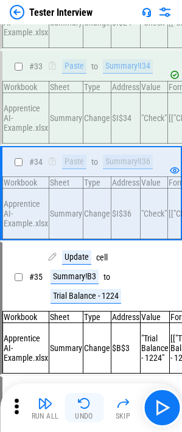
click at [76, 280] on div "Undo" at bounding box center [84, 415] width 18 height 7
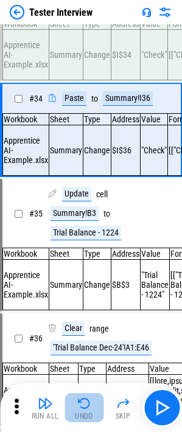
click at [76, 280] on div "Undo" at bounding box center [84, 415] width 18 height 7
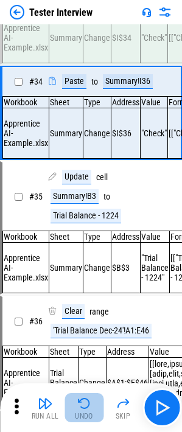
click at [76, 280] on div "Undo" at bounding box center [84, 415] width 18 height 7
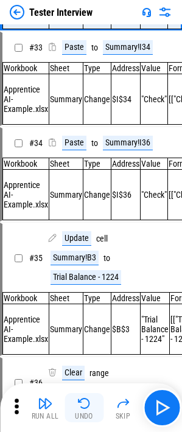
click at [76, 280] on div "Undo" at bounding box center [84, 415] width 18 height 7
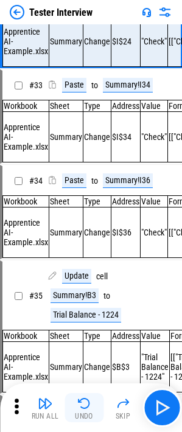
click at [76, 280] on div "Undo" at bounding box center [84, 415] width 18 height 7
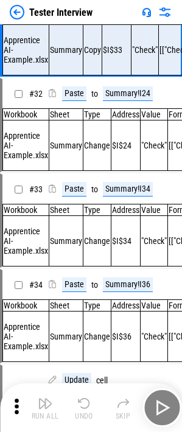
click at [76, 280] on div "Undo" at bounding box center [84, 415] width 18 height 7
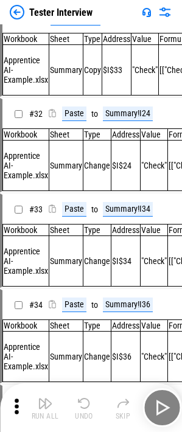
click at [76, 280] on div "Undo" at bounding box center [84, 415] width 18 height 7
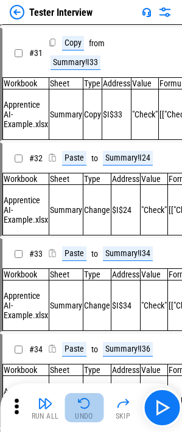
click at [76, 280] on div "Undo" at bounding box center [84, 415] width 18 height 7
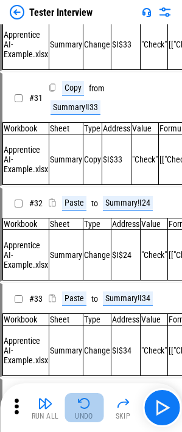
click at [76, 280] on div "Undo" at bounding box center [84, 415] width 18 height 7
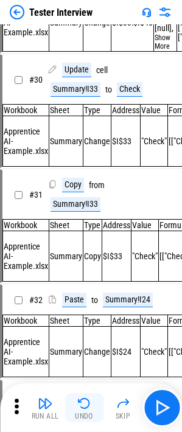
click at [76, 280] on div "Undo" at bounding box center [84, 415] width 18 height 7
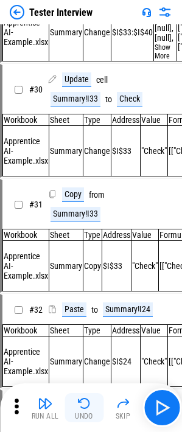
click at [76, 280] on div "Undo" at bounding box center [84, 415] width 18 height 7
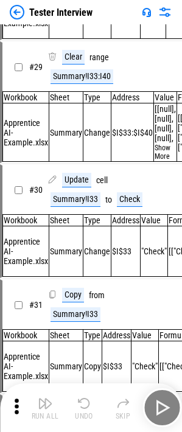
click at [76, 280] on div "Undo" at bounding box center [84, 415] width 18 height 7
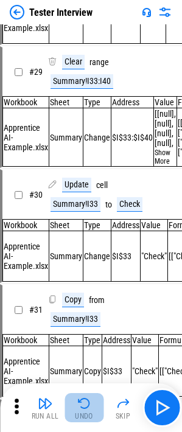
click at [76, 280] on div "Undo" at bounding box center [84, 415] width 18 height 7
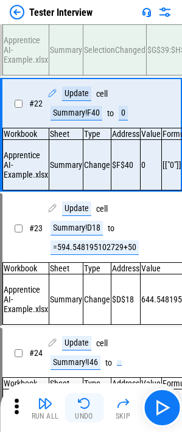
click at [76, 280] on div "Undo" at bounding box center [84, 415] width 18 height 7
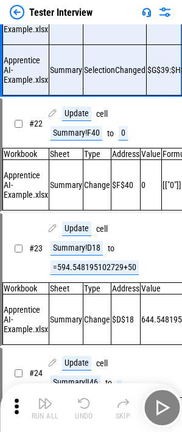
click at [76, 280] on div "Run All Undo Skip" at bounding box center [92, 407] width 170 height 39
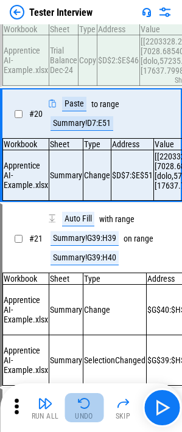
click at [76, 280] on button "Undo" at bounding box center [83, 407] width 39 height 29
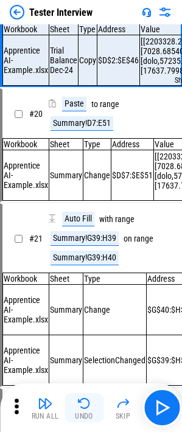
click at [76, 280] on button "Undo" at bounding box center [83, 407] width 39 height 29
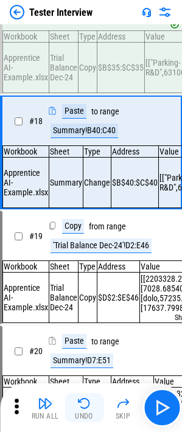
click at [76, 280] on button "Undo" at bounding box center [83, 407] width 39 height 29
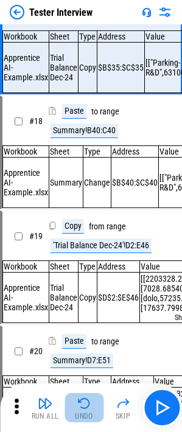
click at [76, 280] on button "Undo" at bounding box center [83, 407] width 39 height 29
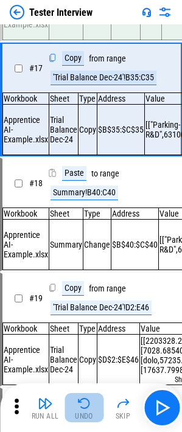
click at [76, 280] on button "Undo" at bounding box center [83, 407] width 39 height 29
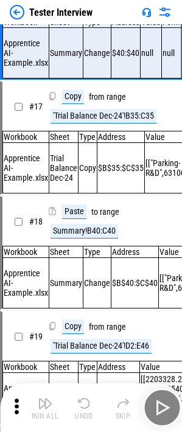
click at [76, 280] on div "Run All Undo Skip" at bounding box center [92, 407] width 170 height 39
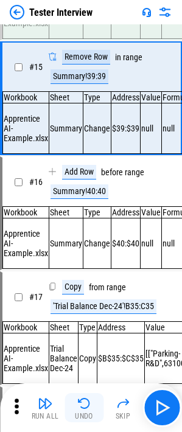
click at [76, 280] on button "Undo" at bounding box center [83, 407] width 39 height 29
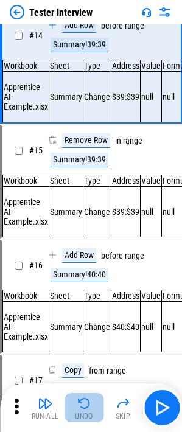
click at [76, 280] on button "Undo" at bounding box center [83, 407] width 39 height 29
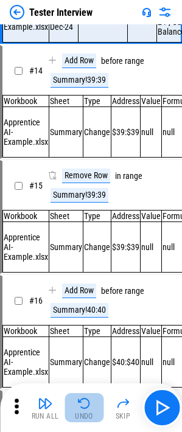
click at [76, 280] on button "Undo" at bounding box center [83, 407] width 39 height 29
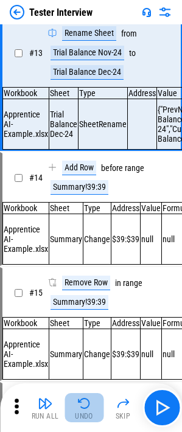
click at [76, 280] on button "Undo" at bounding box center [83, 407] width 39 height 29
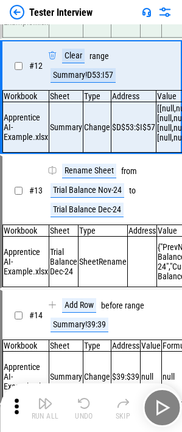
click at [76, 280] on button "Undo" at bounding box center [83, 407] width 39 height 29
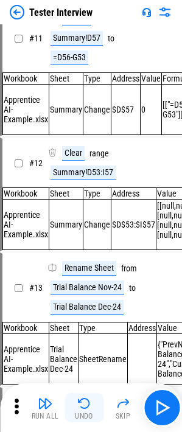
click at [76, 280] on button "Undo" at bounding box center [83, 407] width 39 height 29
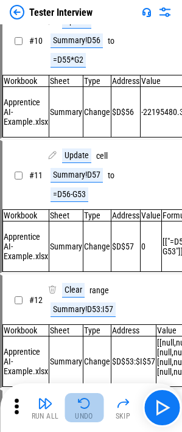
click at [76, 280] on button "Undo" at bounding box center [83, 407] width 39 height 29
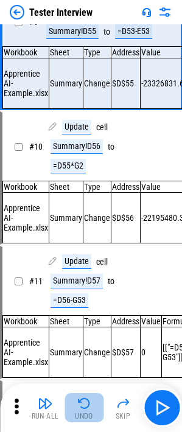
click at [76, 280] on button "Undo" at bounding box center [83, 407] width 39 height 29
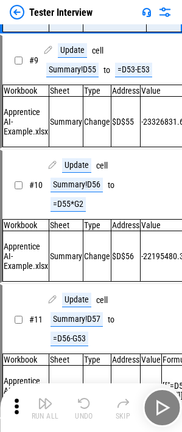
click at [76, 280] on button "Undo" at bounding box center [83, 407] width 39 height 29
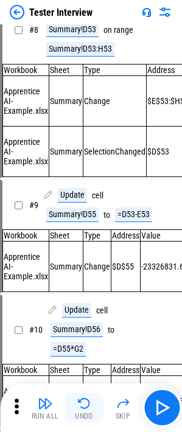
click at [76, 280] on button "Undo" at bounding box center [83, 407] width 39 height 29
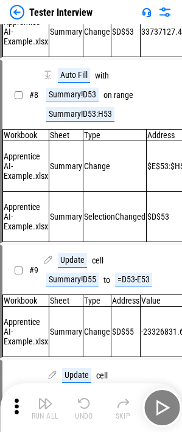
click at [76, 280] on div "Run All Undo Skip" at bounding box center [92, 407] width 170 height 39
click at [76, 280] on button "Undo" at bounding box center [83, 407] width 39 height 29
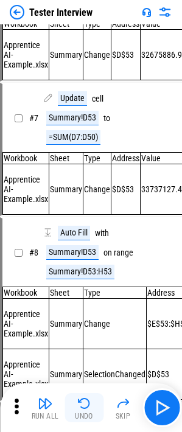
click at [76, 280] on button "Undo" at bounding box center [83, 407] width 39 height 29
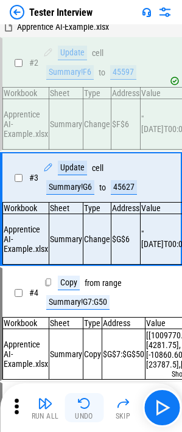
scroll to position [5, 0]
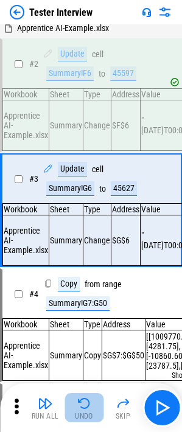
click at [76, 280] on button "Undo" at bounding box center [83, 407] width 39 height 29
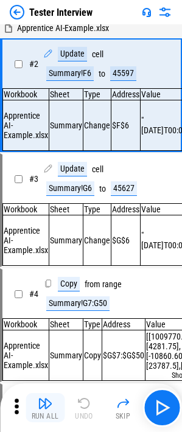
click at [40, 280] on img "button" at bounding box center [45, 403] width 15 height 15
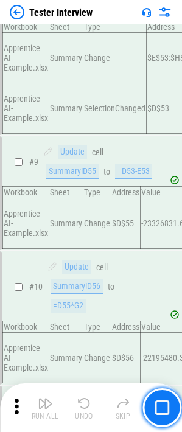
scroll to position [1040, 0]
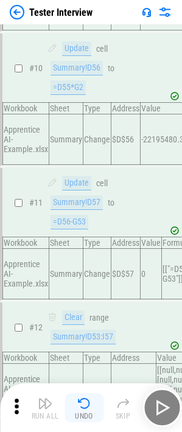
click at [90, 280] on img "button" at bounding box center [84, 403] width 15 height 15
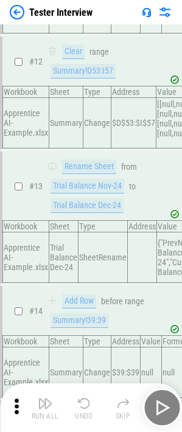
click at [90, 280] on img "button" at bounding box center [84, 403] width 15 height 15
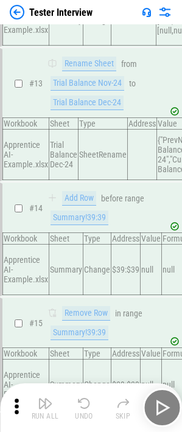
click at [90, 280] on div "Run All Undo Skip" at bounding box center [92, 407] width 170 height 39
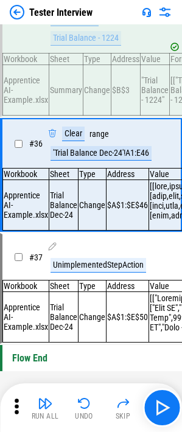
scroll to position [4149, 0]
click at [82, 280] on img "button" at bounding box center [84, 403] width 15 height 15
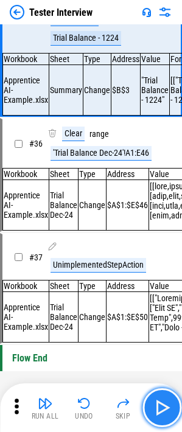
click at [173, 280] on button "button" at bounding box center [161, 407] width 39 height 39
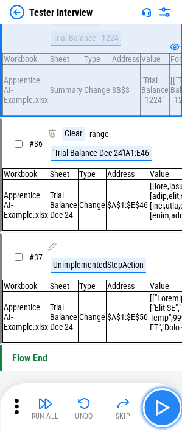
click at [170, 280] on img "button" at bounding box center [161, 407] width 19 height 19
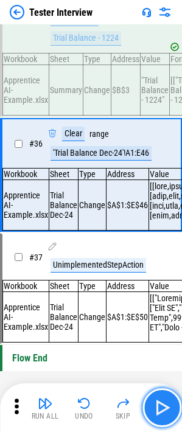
click at [170, 280] on img "button" at bounding box center [161, 407] width 19 height 19
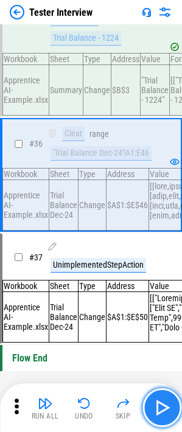
click at [170, 280] on img "button" at bounding box center [161, 407] width 19 height 19
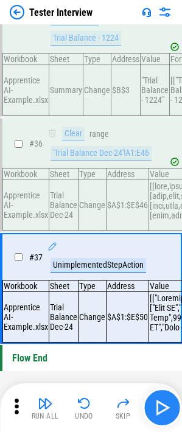
scroll to position [4195, 0]
click at [170, 280] on img "button" at bounding box center [161, 407] width 19 height 19
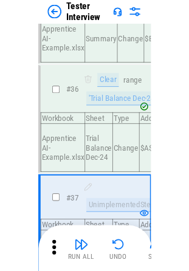
scroll to position [4006, 0]
